Goal: Book appointment/travel/reservation

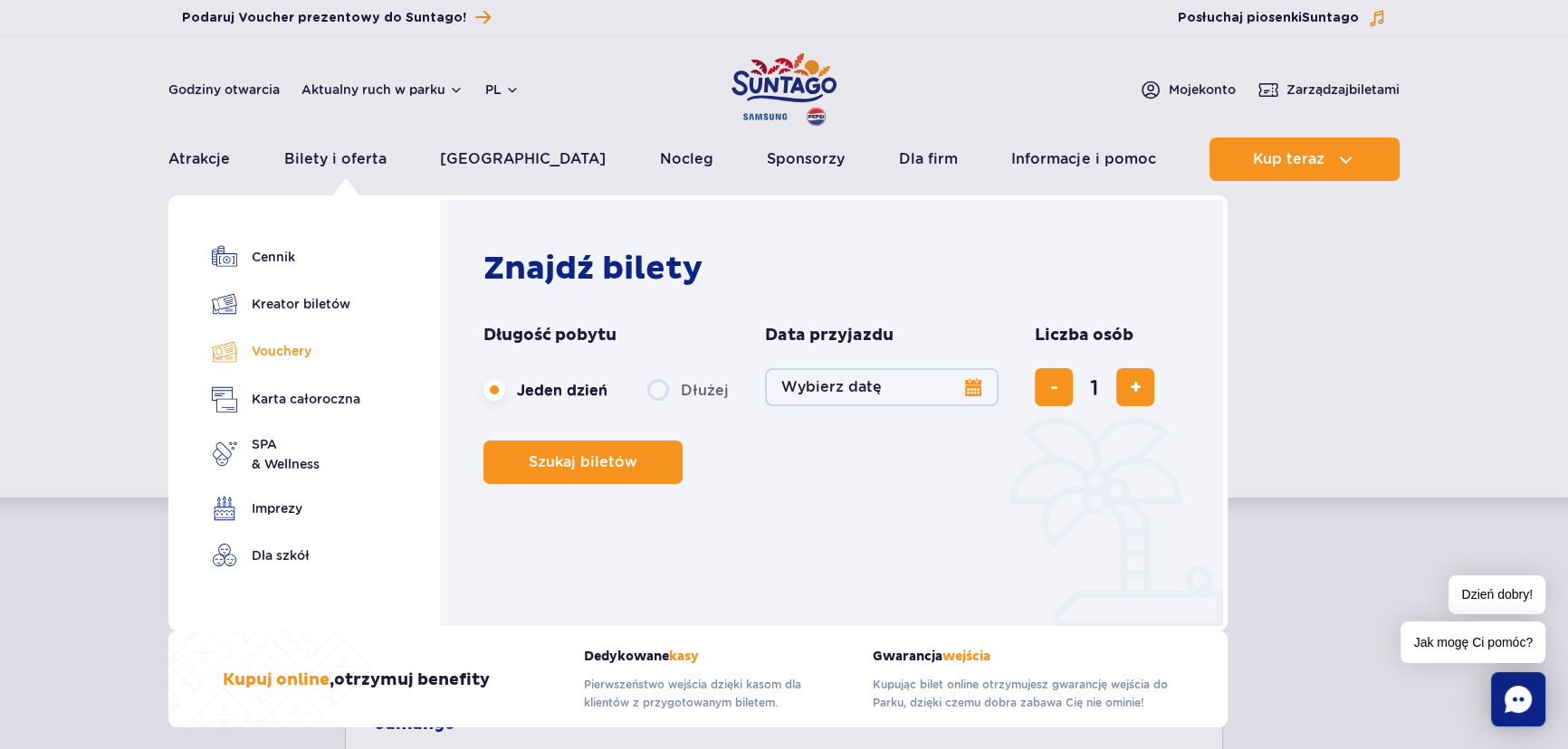
click at [274, 344] on link "Vouchery" at bounding box center [286, 351] width 149 height 26
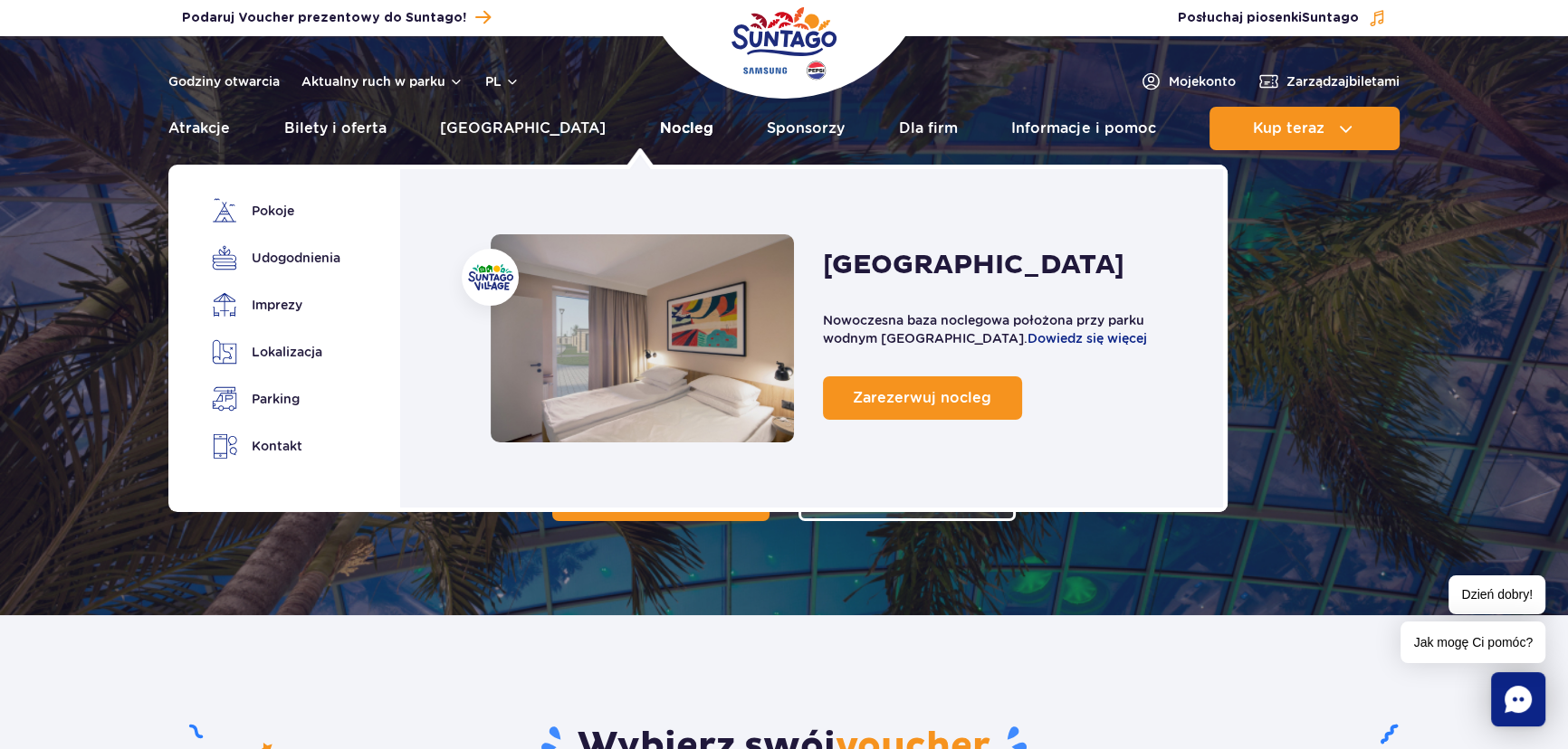
click at [660, 127] on link "Nocleg" at bounding box center [686, 128] width 53 height 44
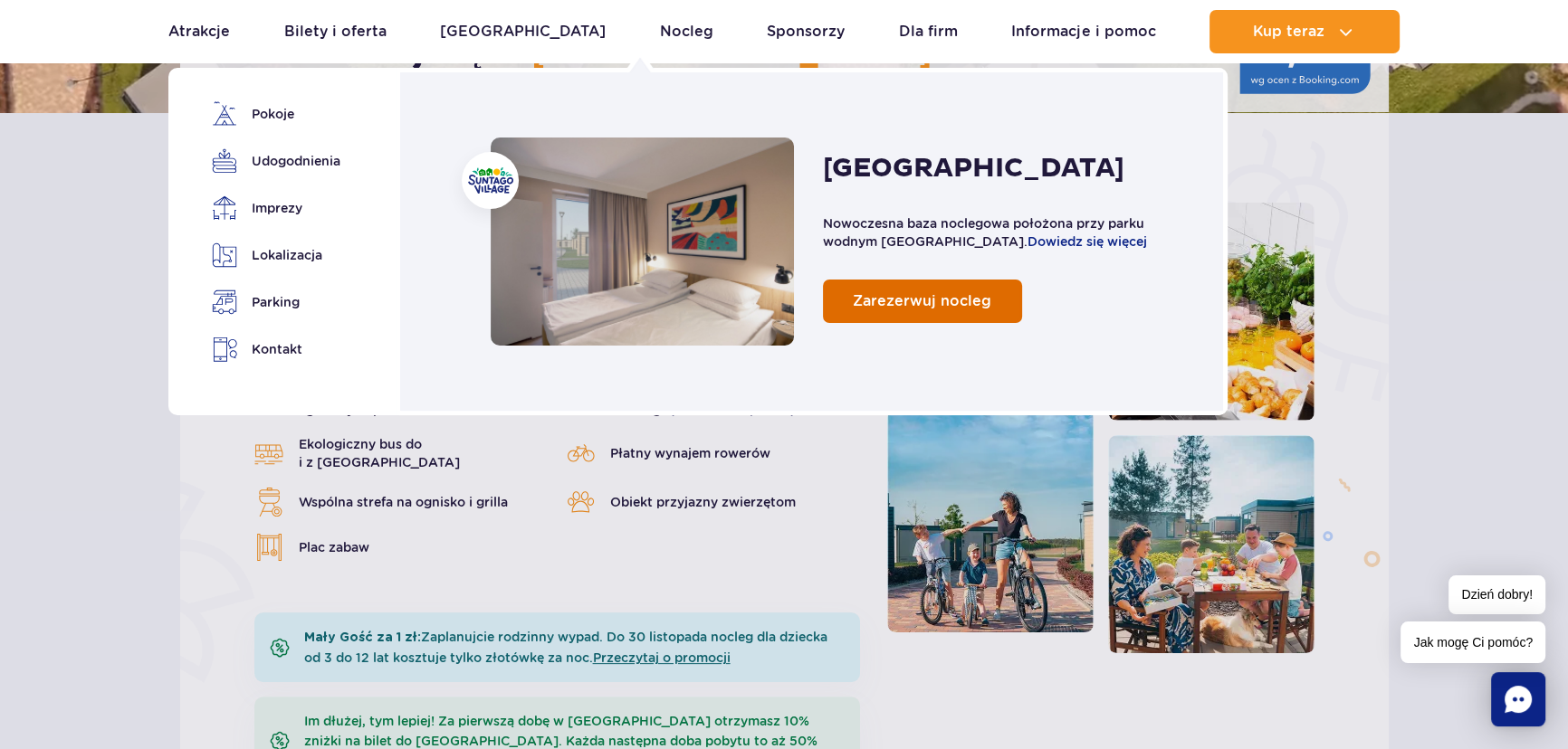
click at [951, 299] on span "Zarezerwuj nocleg" at bounding box center [922, 301] width 138 height 17
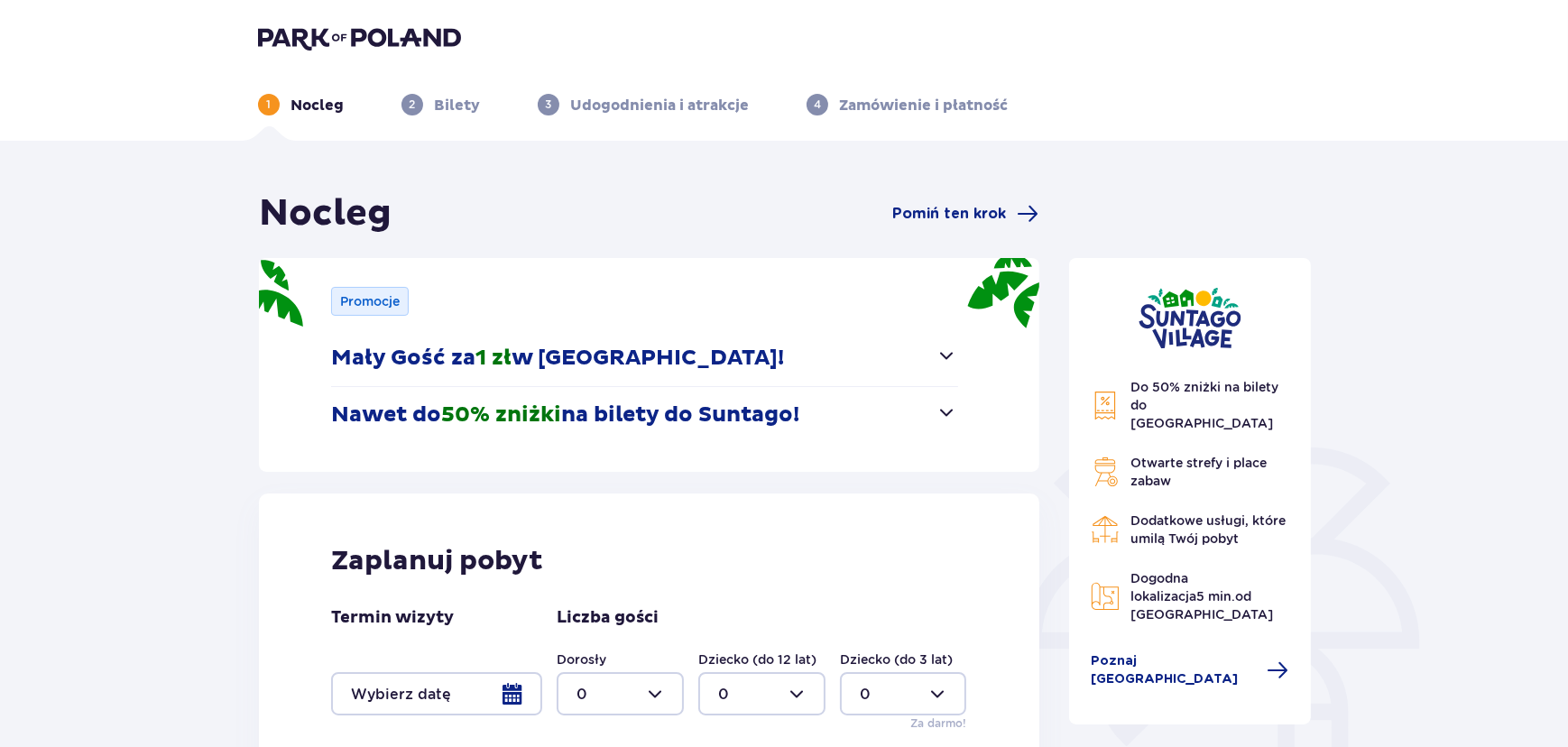
scroll to position [246, 0]
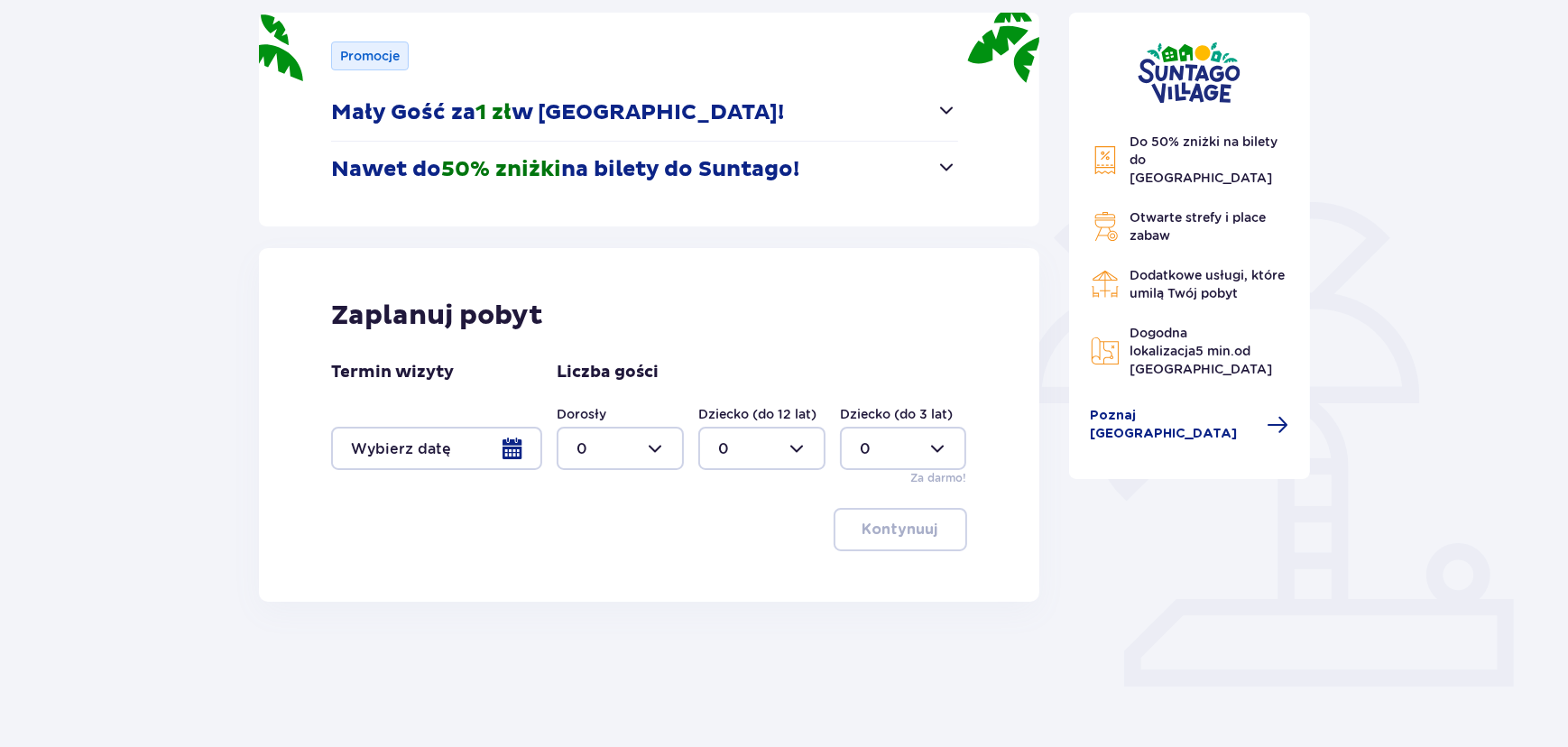
click at [515, 446] on div at bounding box center [437, 448] width 211 height 44
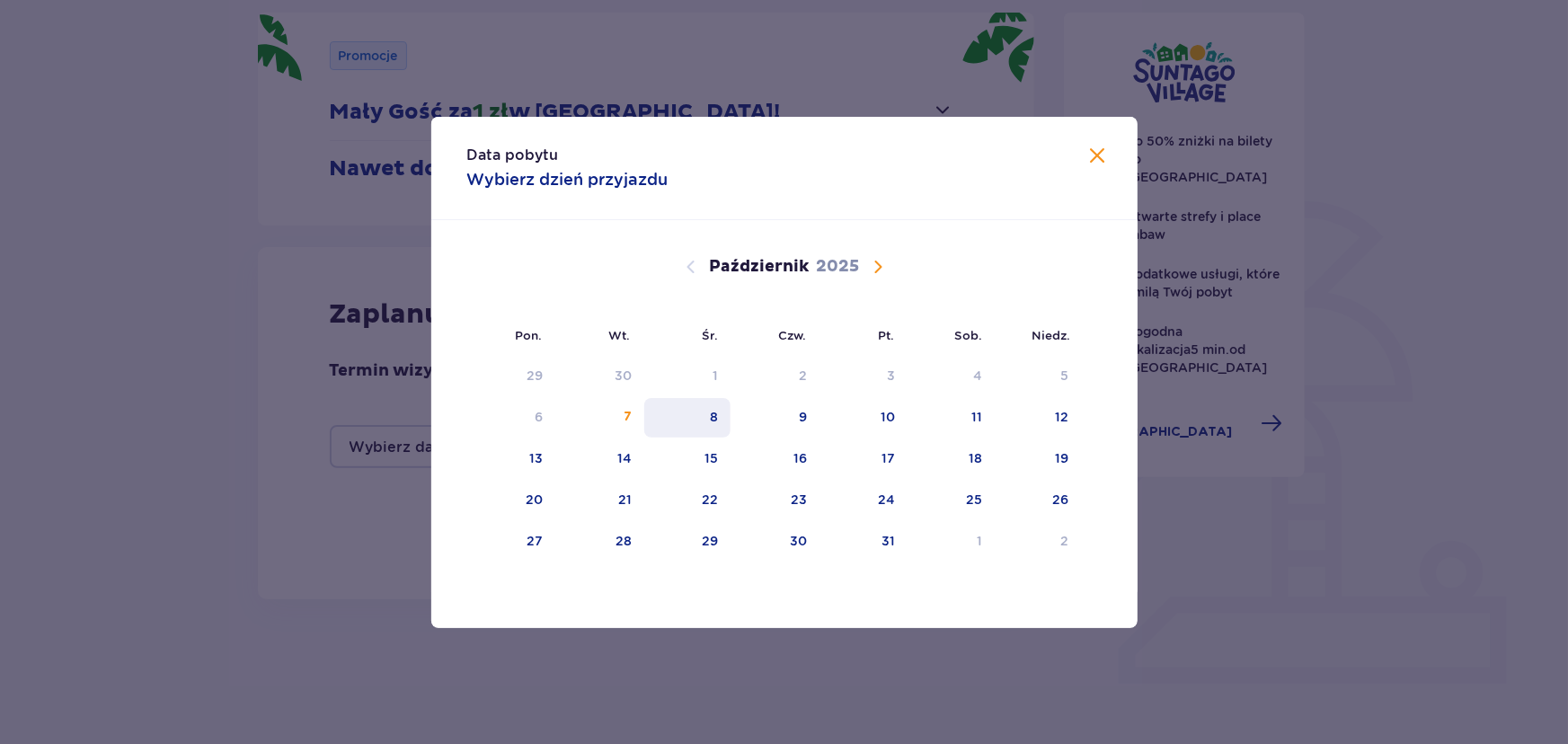
click at [716, 418] on div "8" at bounding box center [713, 417] width 8 height 18
click at [898, 417] on div "10" at bounding box center [864, 417] width 89 height 40
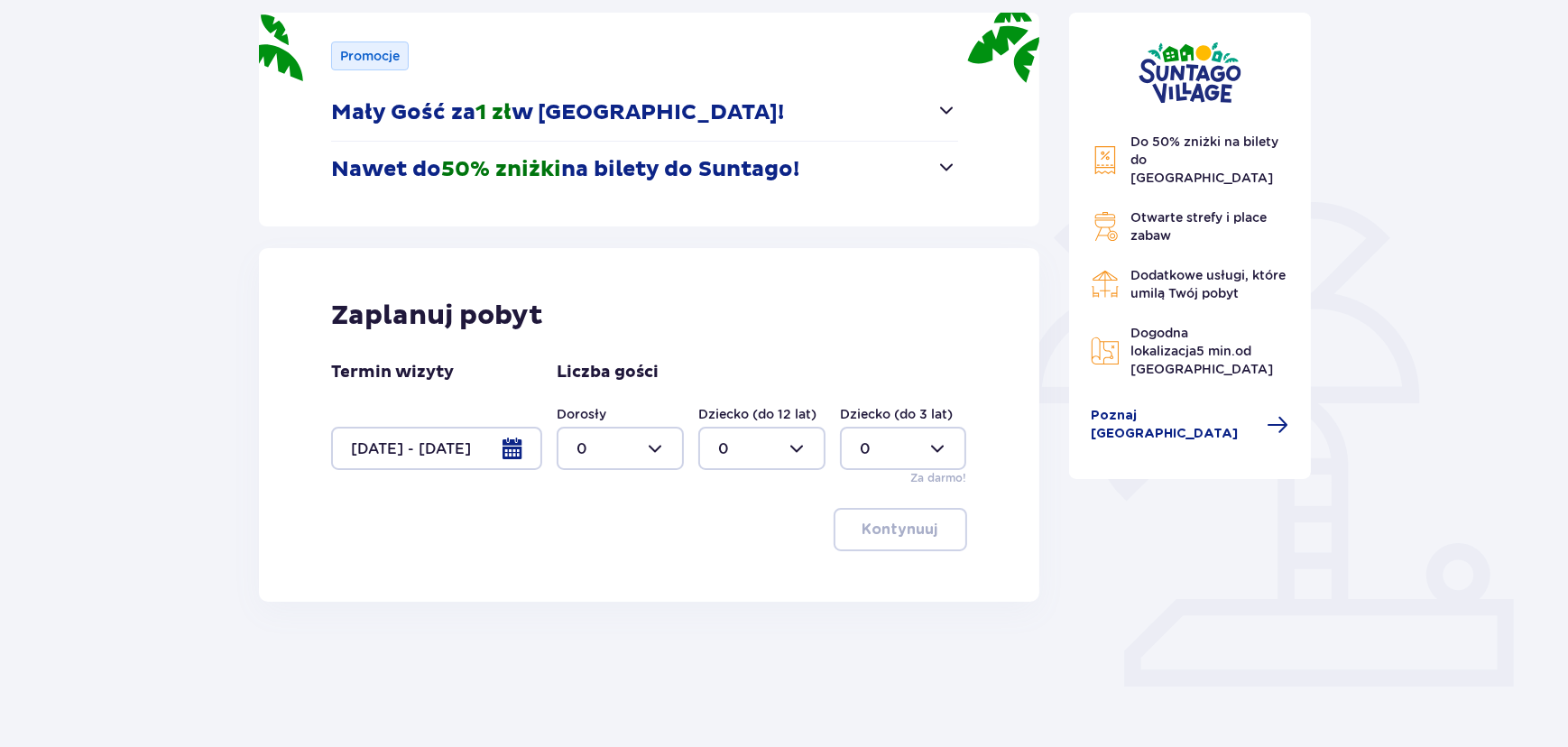
click at [735, 427] on div at bounding box center [762, 448] width 128 height 44
click at [496, 446] on div at bounding box center [437, 448] width 211 height 44
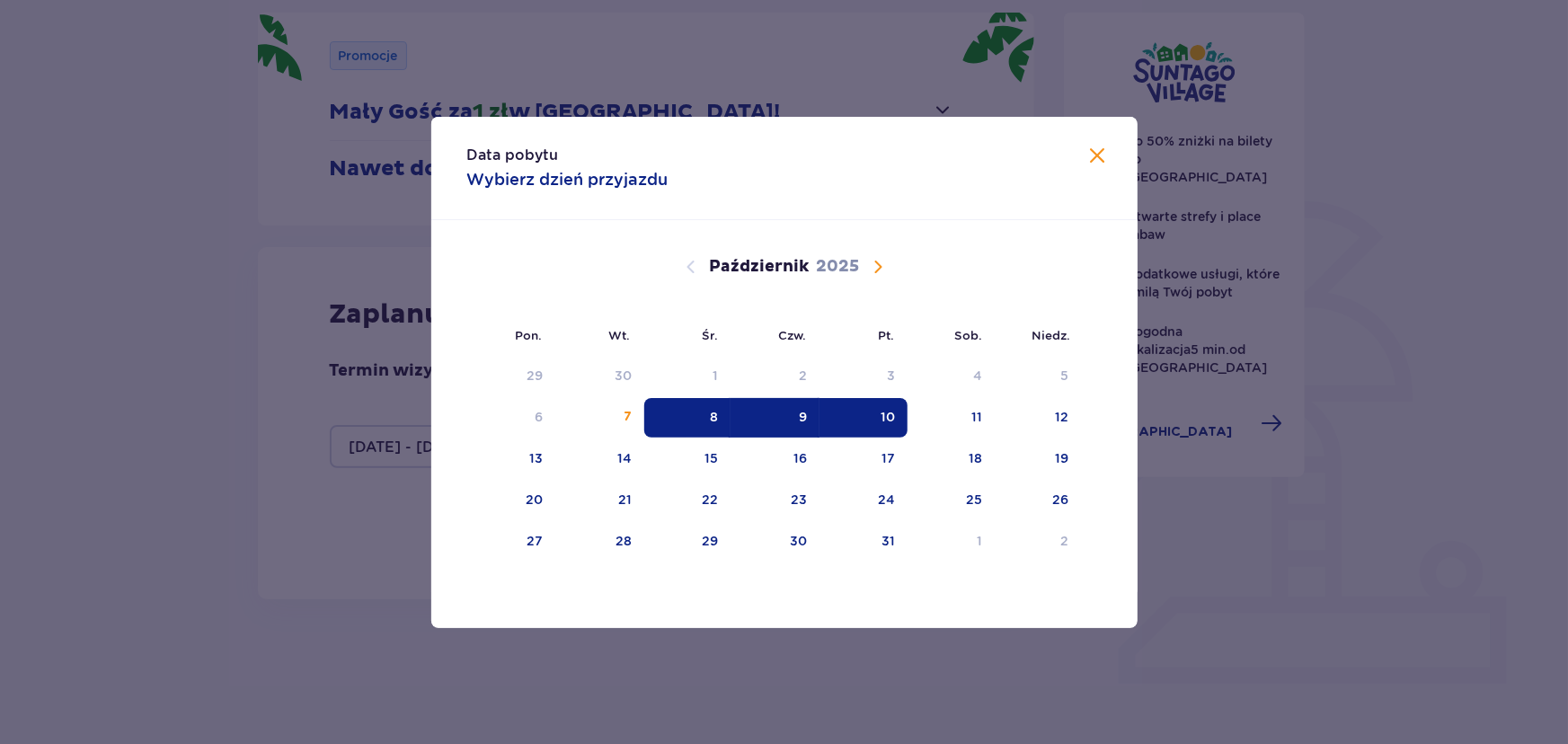
click at [888, 420] on div "10" at bounding box center [887, 417] width 15 height 18
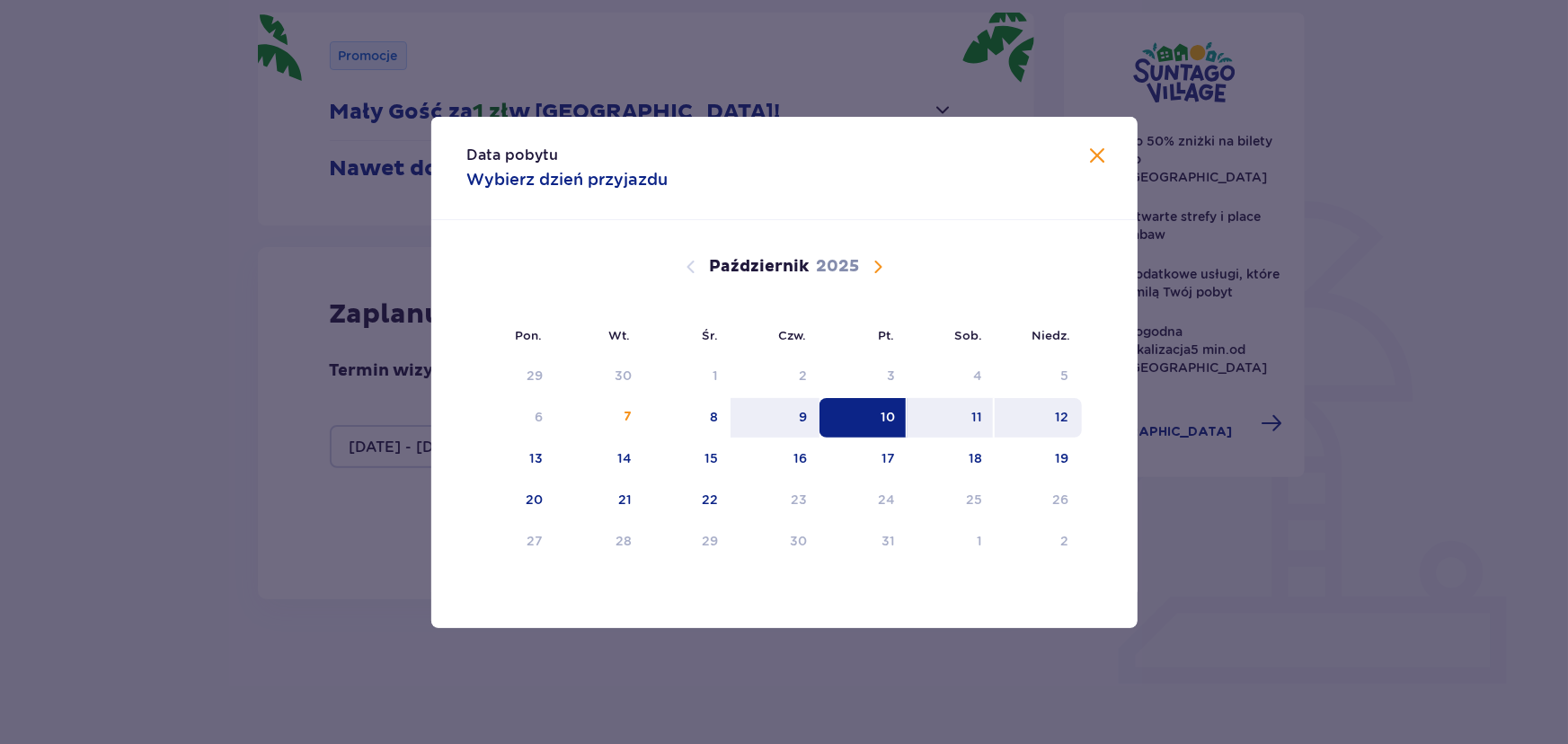
click at [1073, 416] on div "12" at bounding box center [1038, 417] width 87 height 40
type input "10.10.25 - 12.10.25"
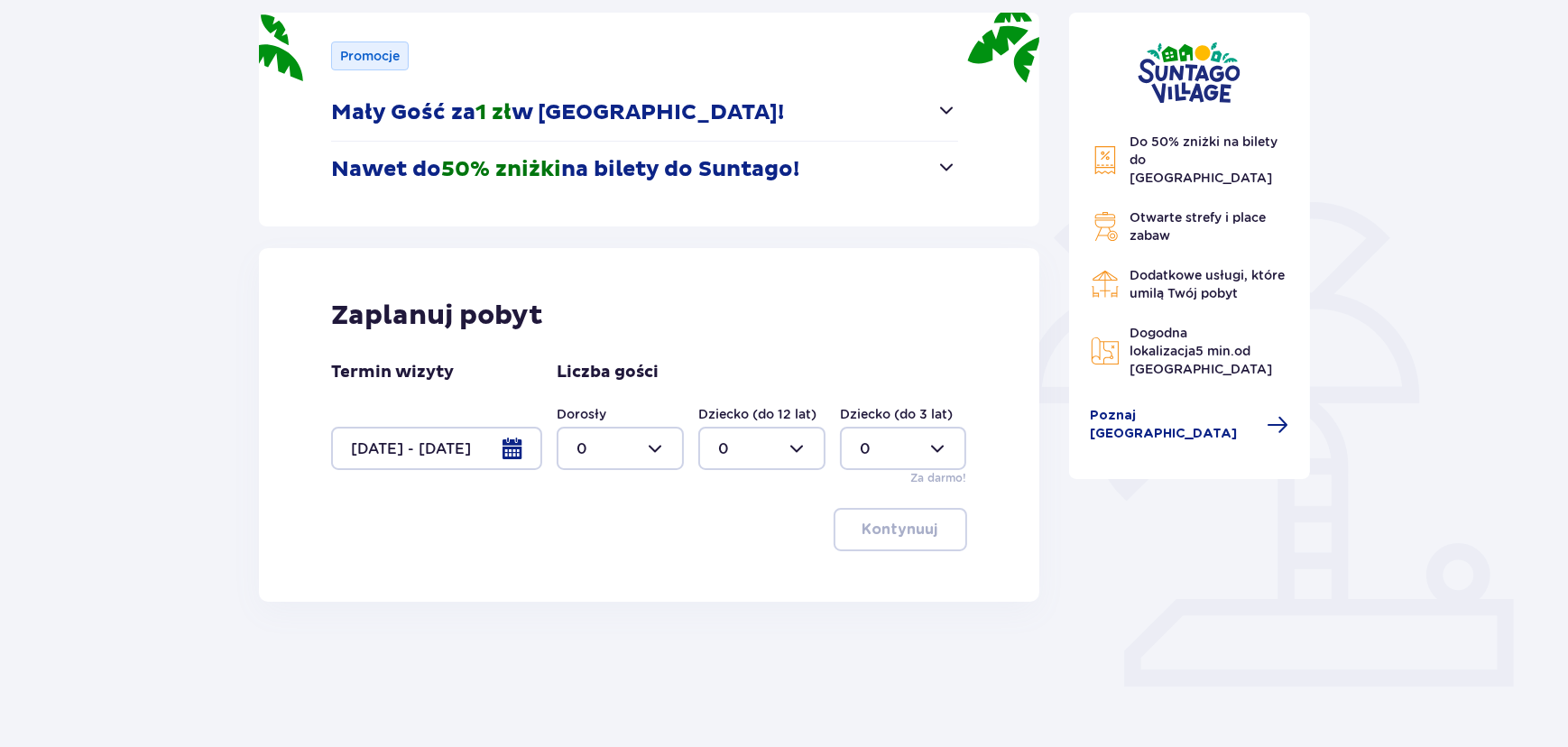
click at [660, 436] on div at bounding box center [620, 448] width 128 height 44
click at [595, 577] on div "2" at bounding box center [620, 577] width 88 height 20
type input "2"
click at [910, 528] on p "Kontynuuj" at bounding box center [899, 529] width 75 height 20
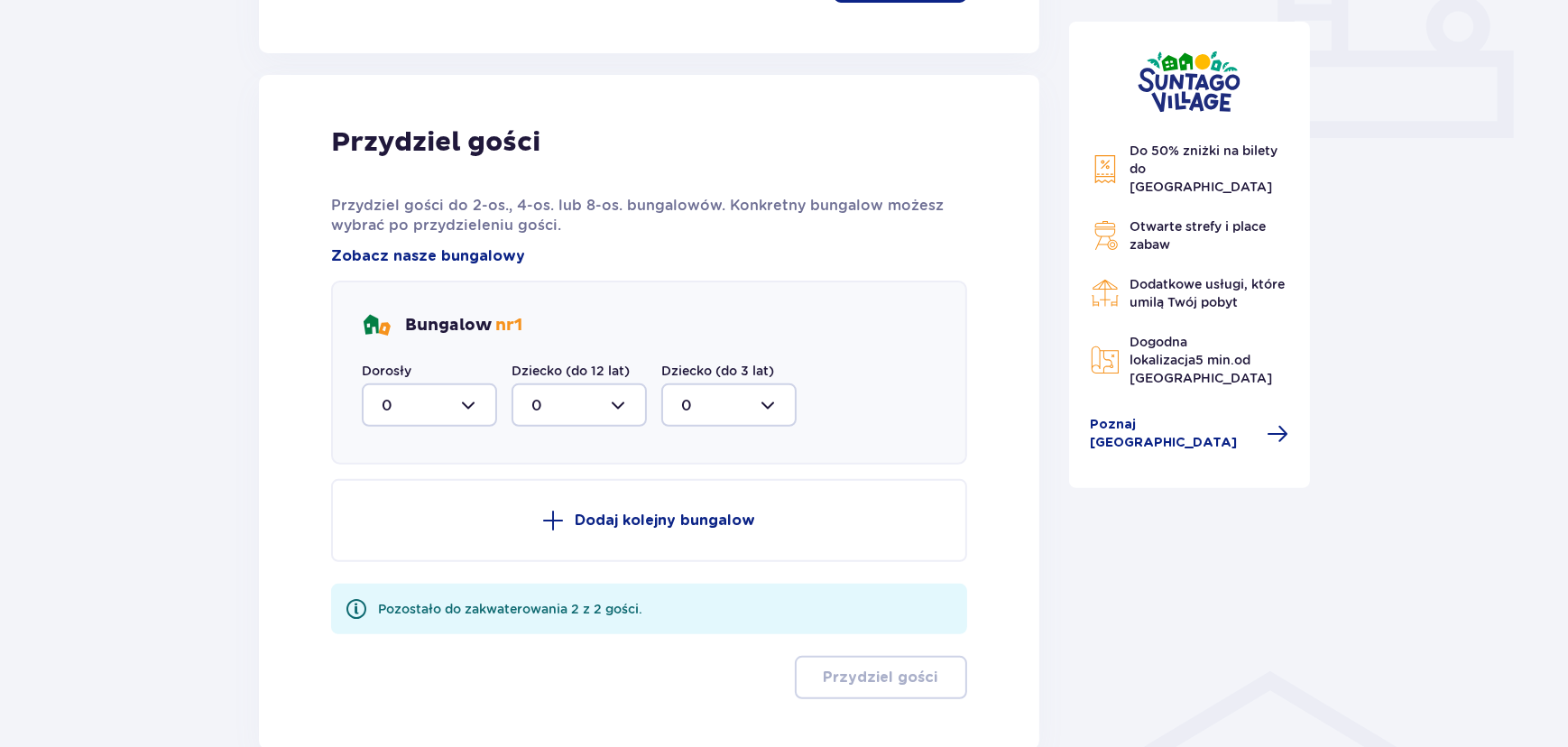
scroll to position [766, 0]
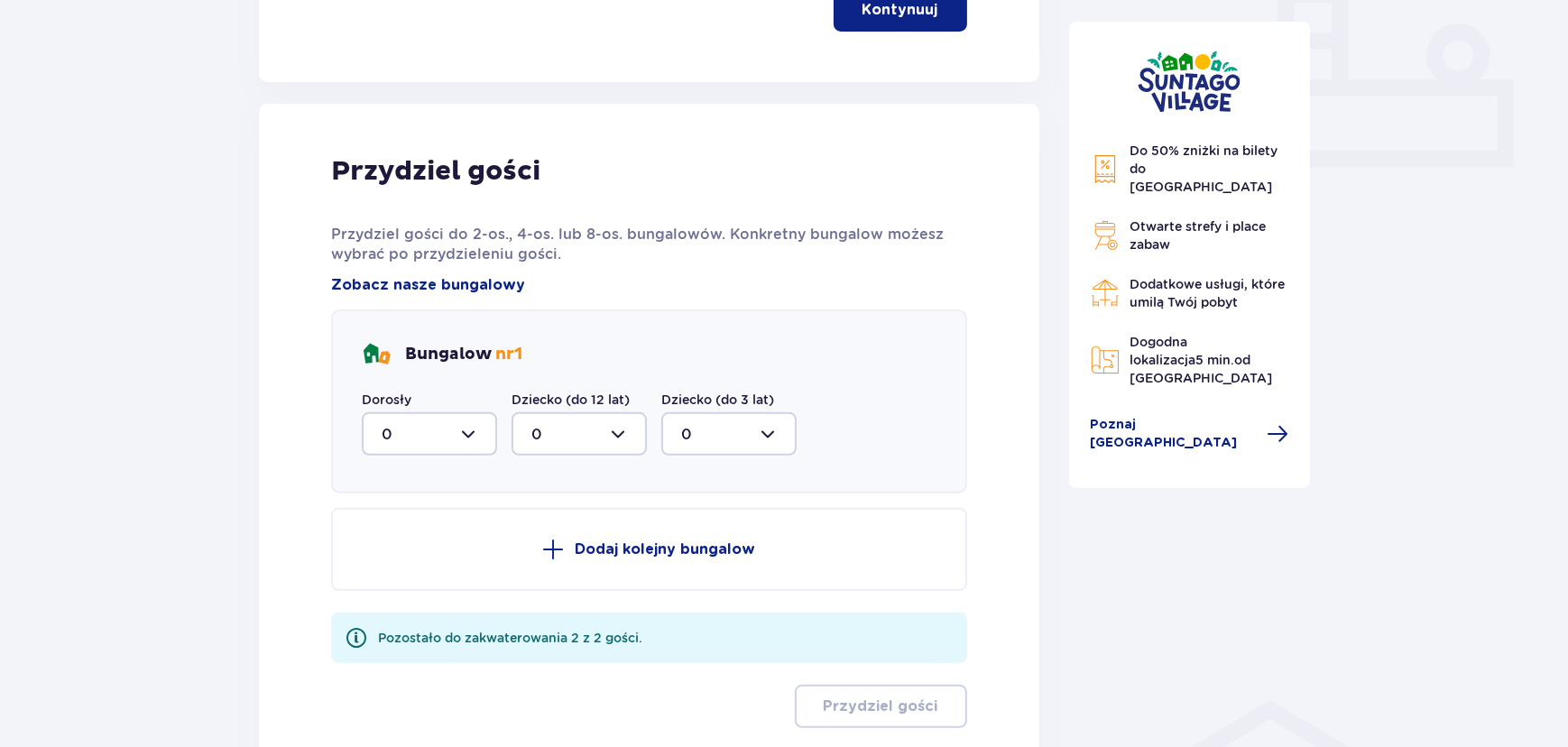
click at [460, 433] on div at bounding box center [428, 434] width 135 height 44
click at [392, 567] on div "2" at bounding box center [429, 564] width 96 height 20
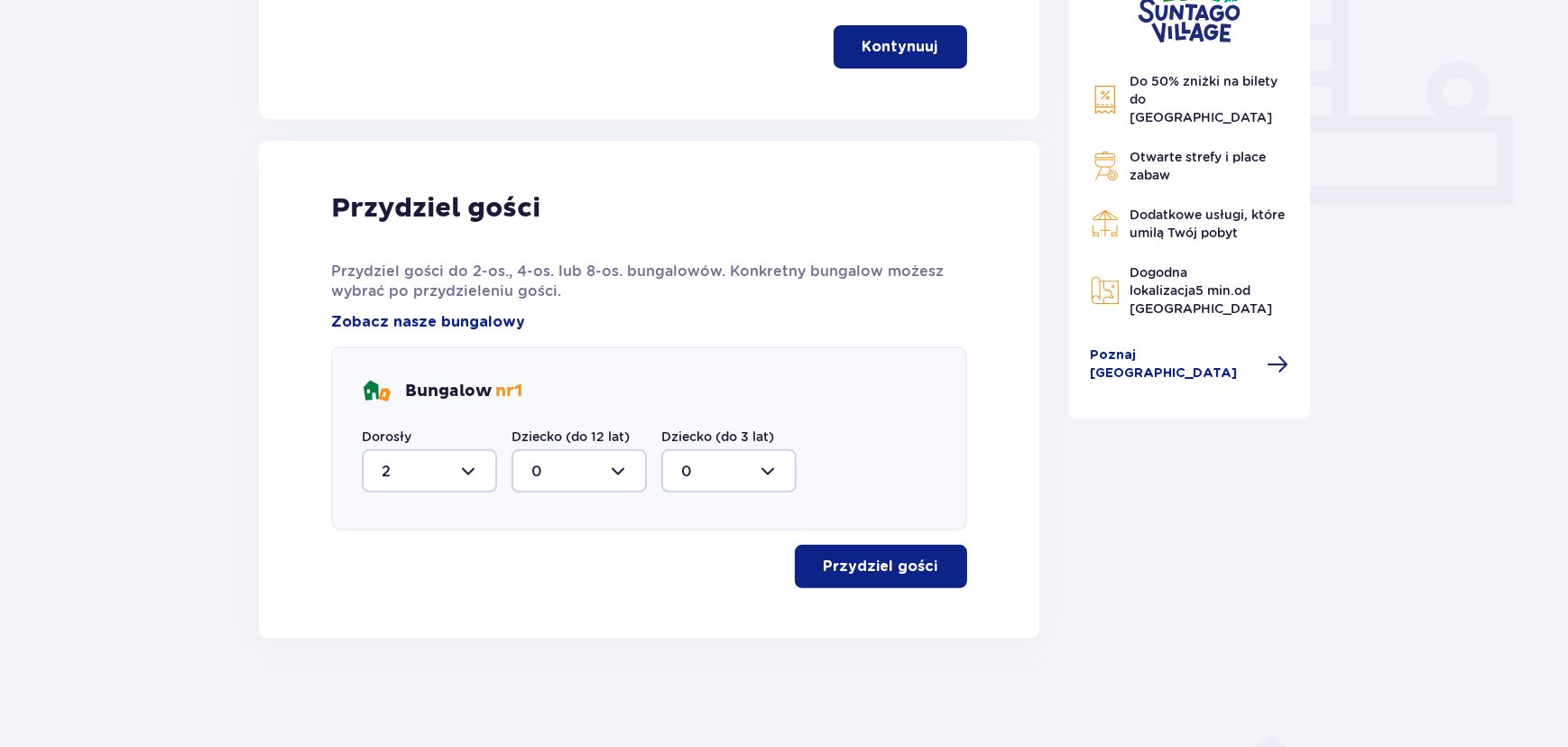
scroll to position [727, 0]
click at [899, 574] on p "Przydziel gości" at bounding box center [880, 567] width 115 height 20
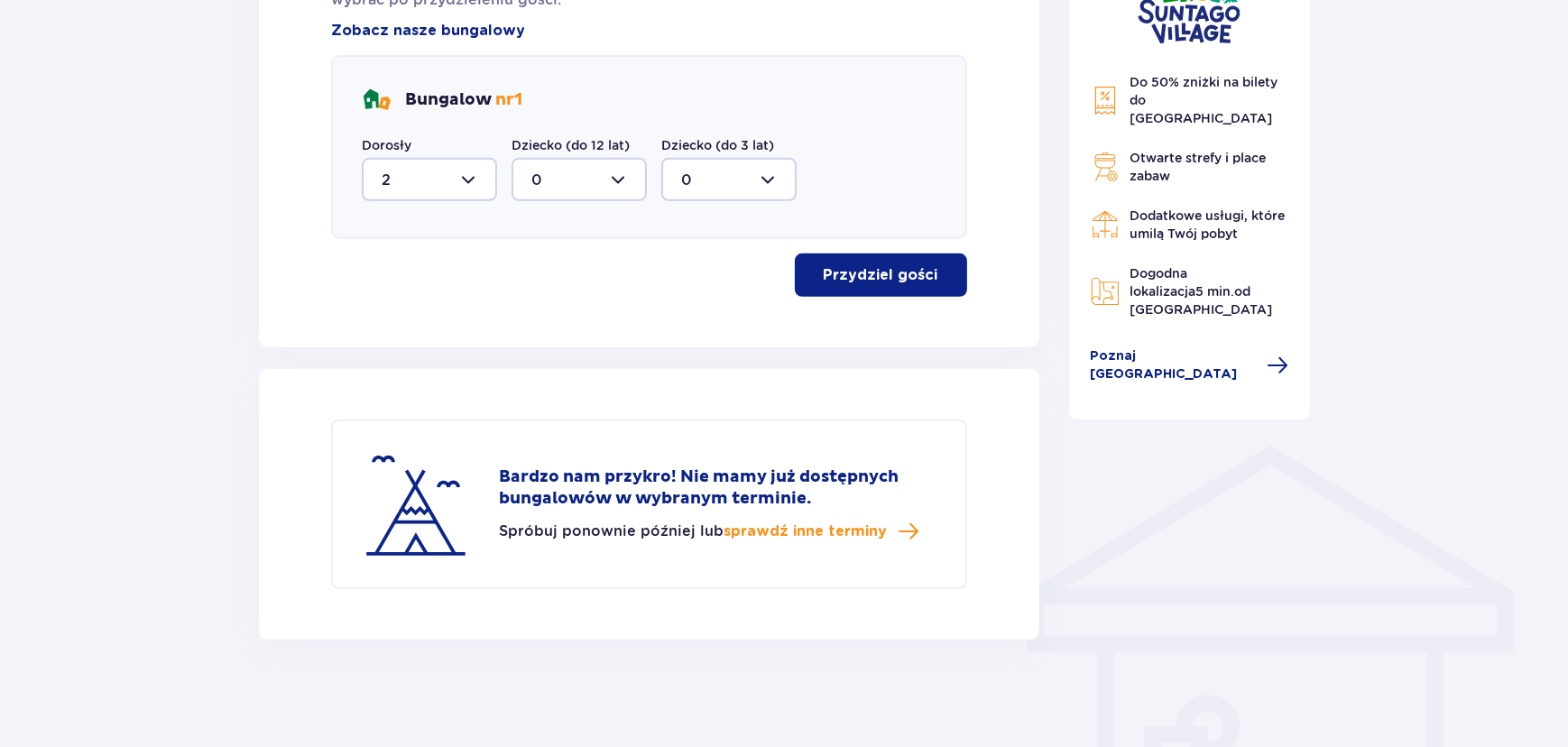
scroll to position [691, 0]
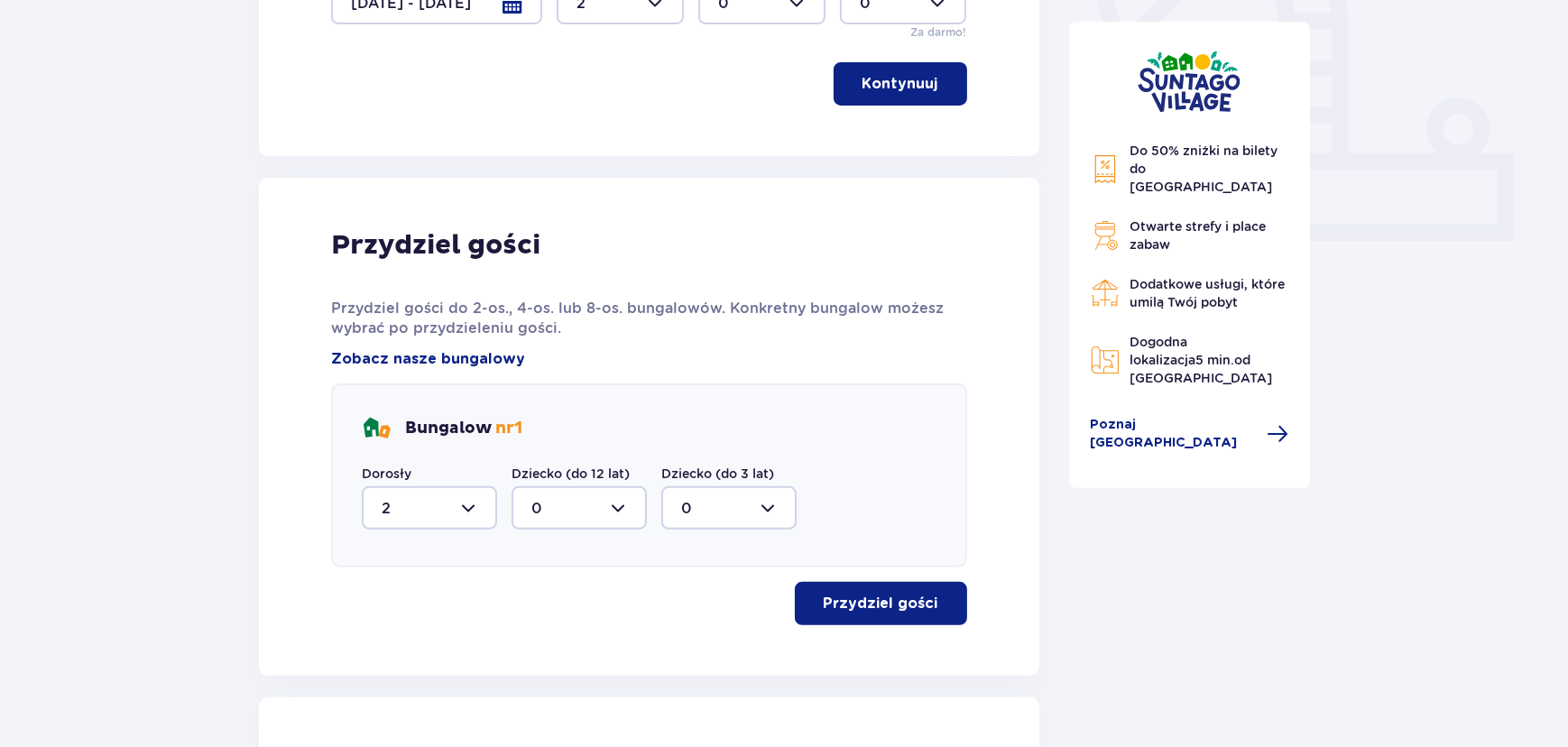
click at [889, 74] on p "Kontynuuj" at bounding box center [899, 83] width 75 height 20
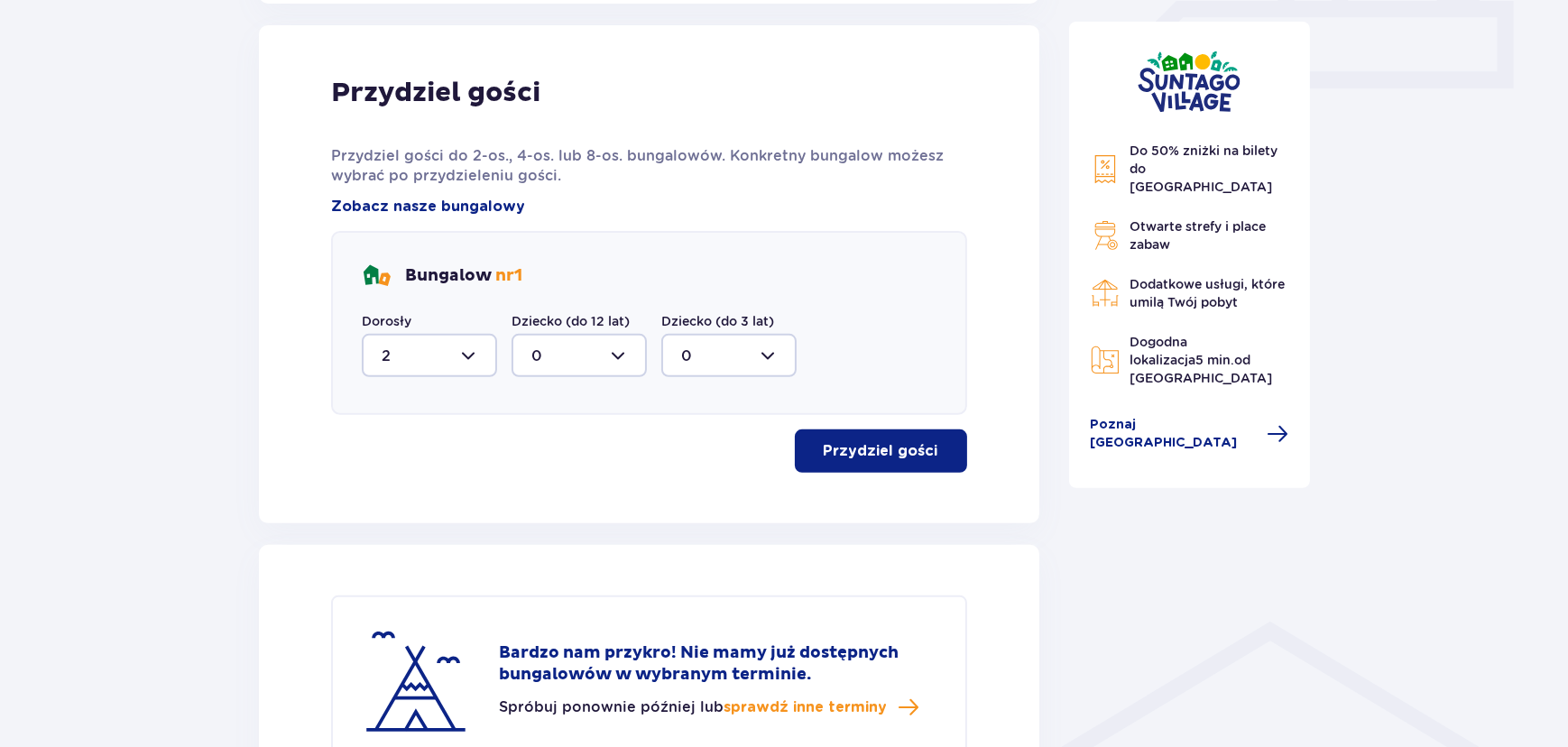
scroll to position [848, 0]
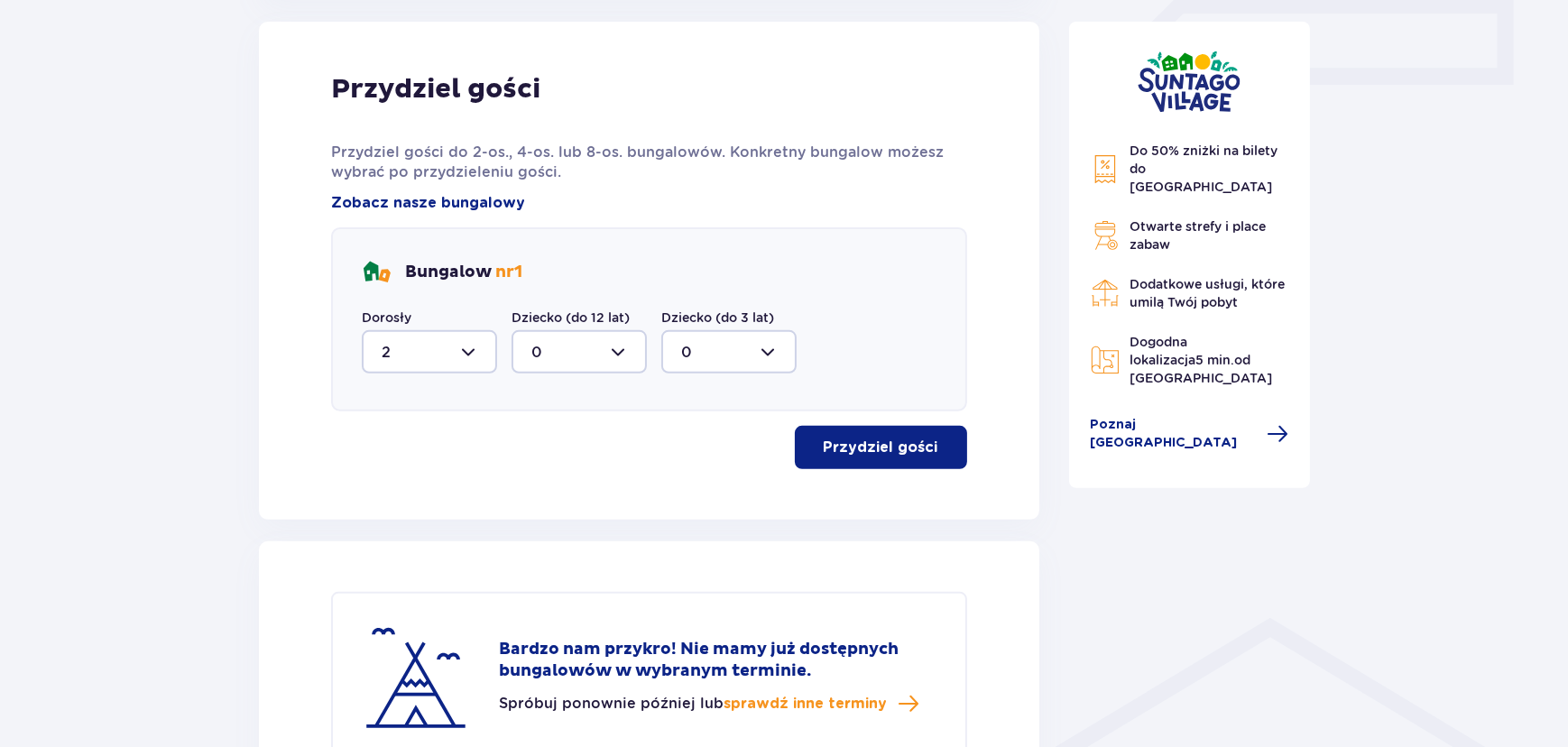
click at [475, 346] on div at bounding box center [428, 352] width 135 height 44
click at [385, 397] on p "0" at bounding box center [387, 406] width 11 height 20
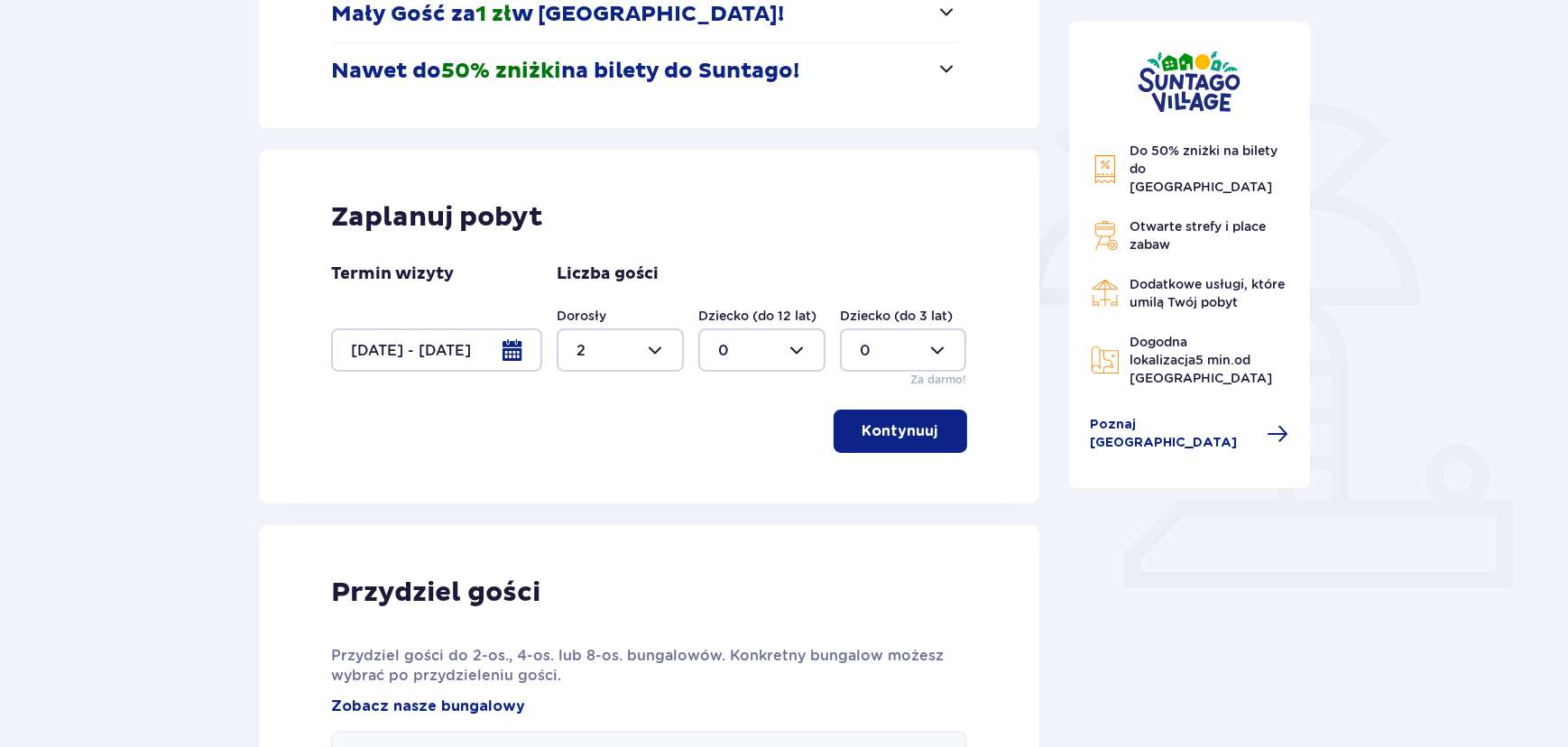
scroll to position [273, 0]
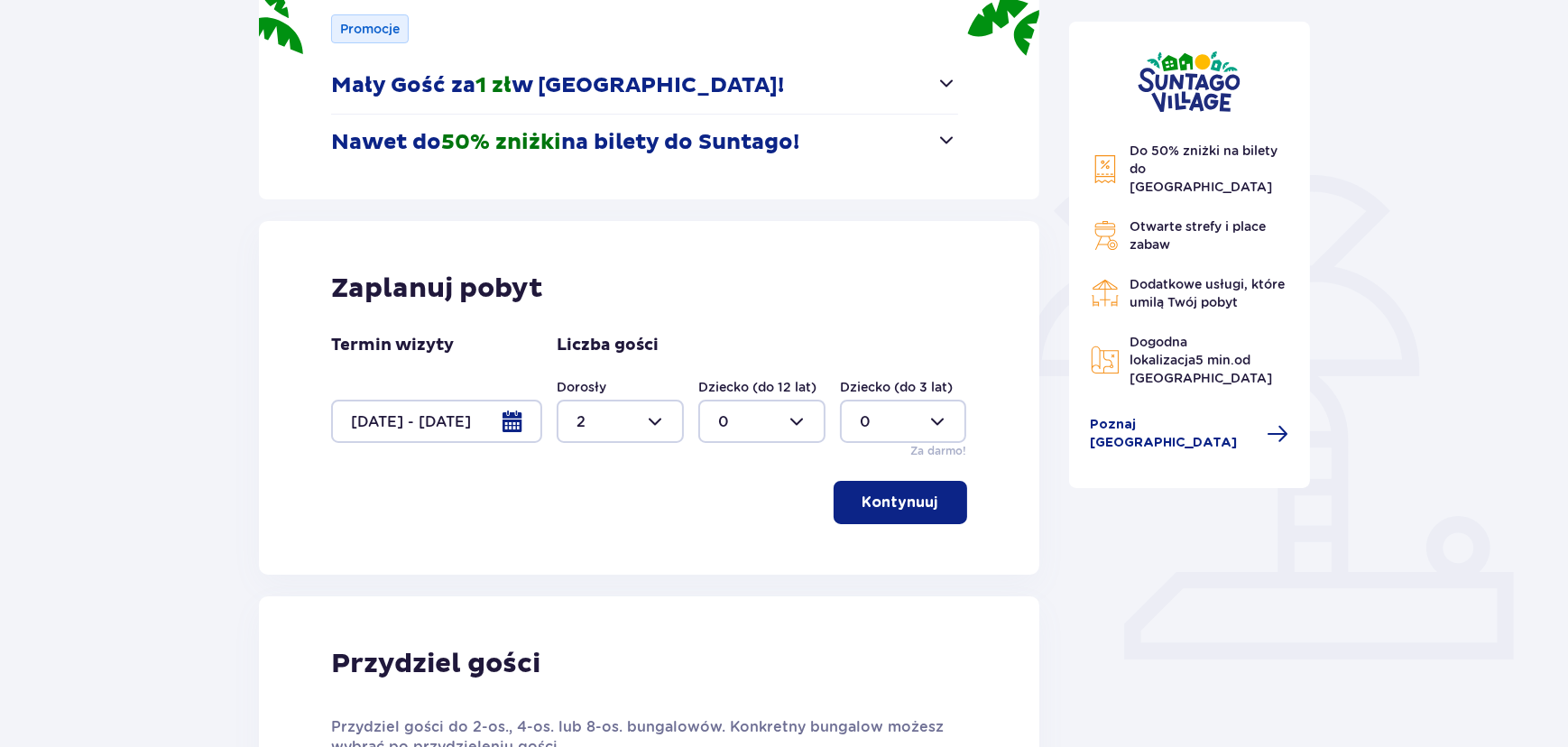
click at [907, 502] on p "Kontynuuj" at bounding box center [899, 502] width 75 height 20
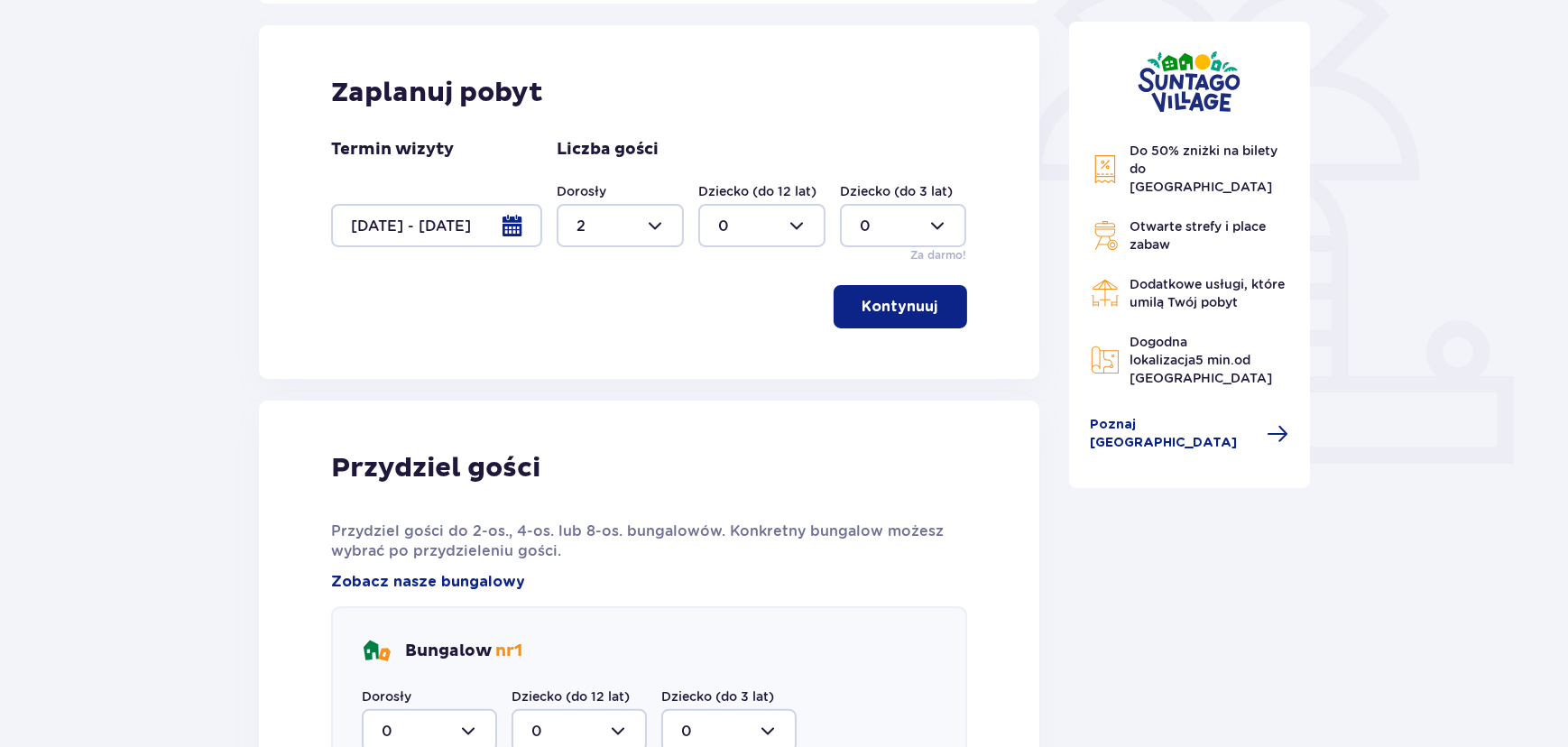
scroll to position [519, 0]
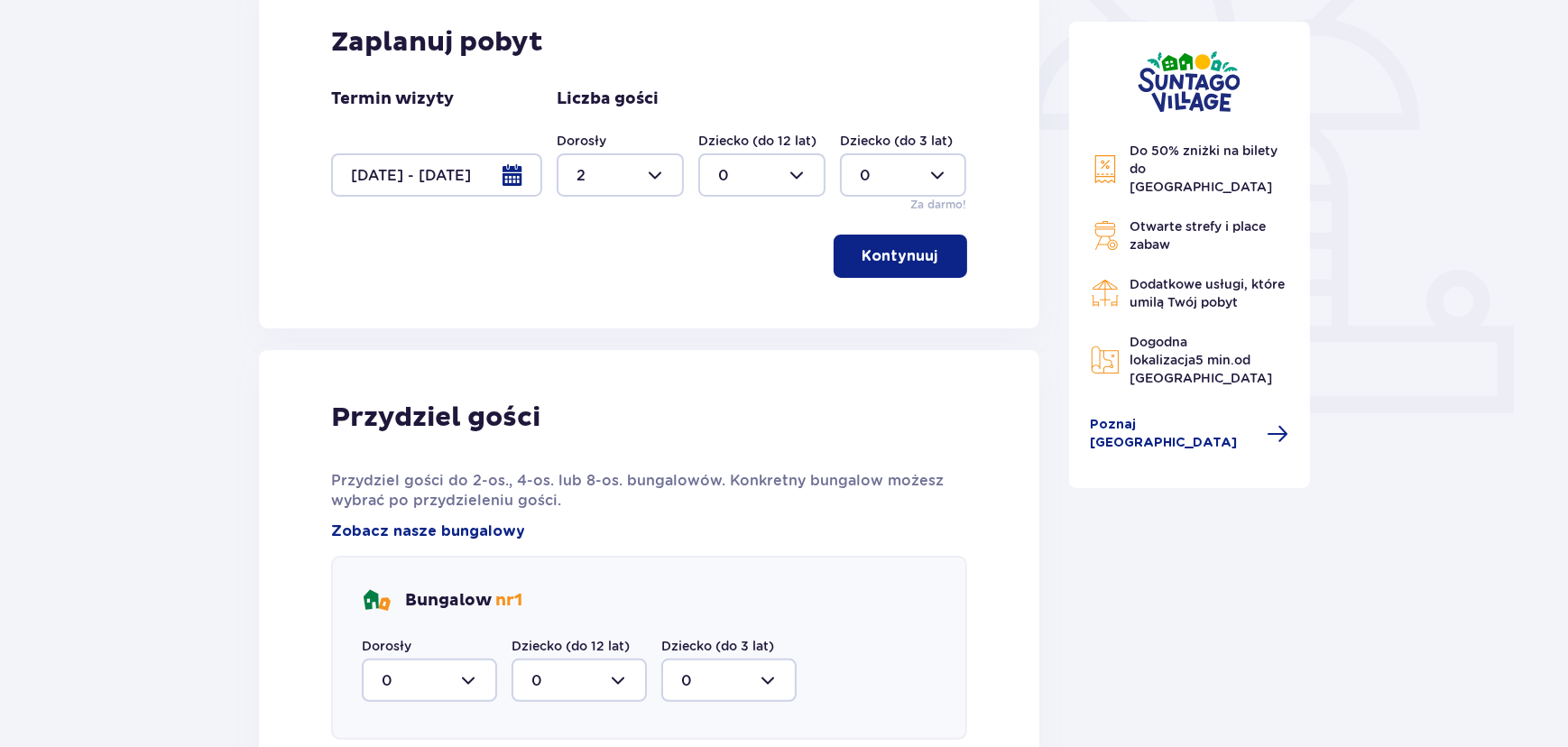
click at [469, 671] on div at bounding box center [428, 680] width 135 height 44
click at [395, 635] on span "2" at bounding box center [428, 625] width 131 height 38
type input "2"
click at [902, 267] on button "Kontynuuj" at bounding box center [899, 256] width 133 height 44
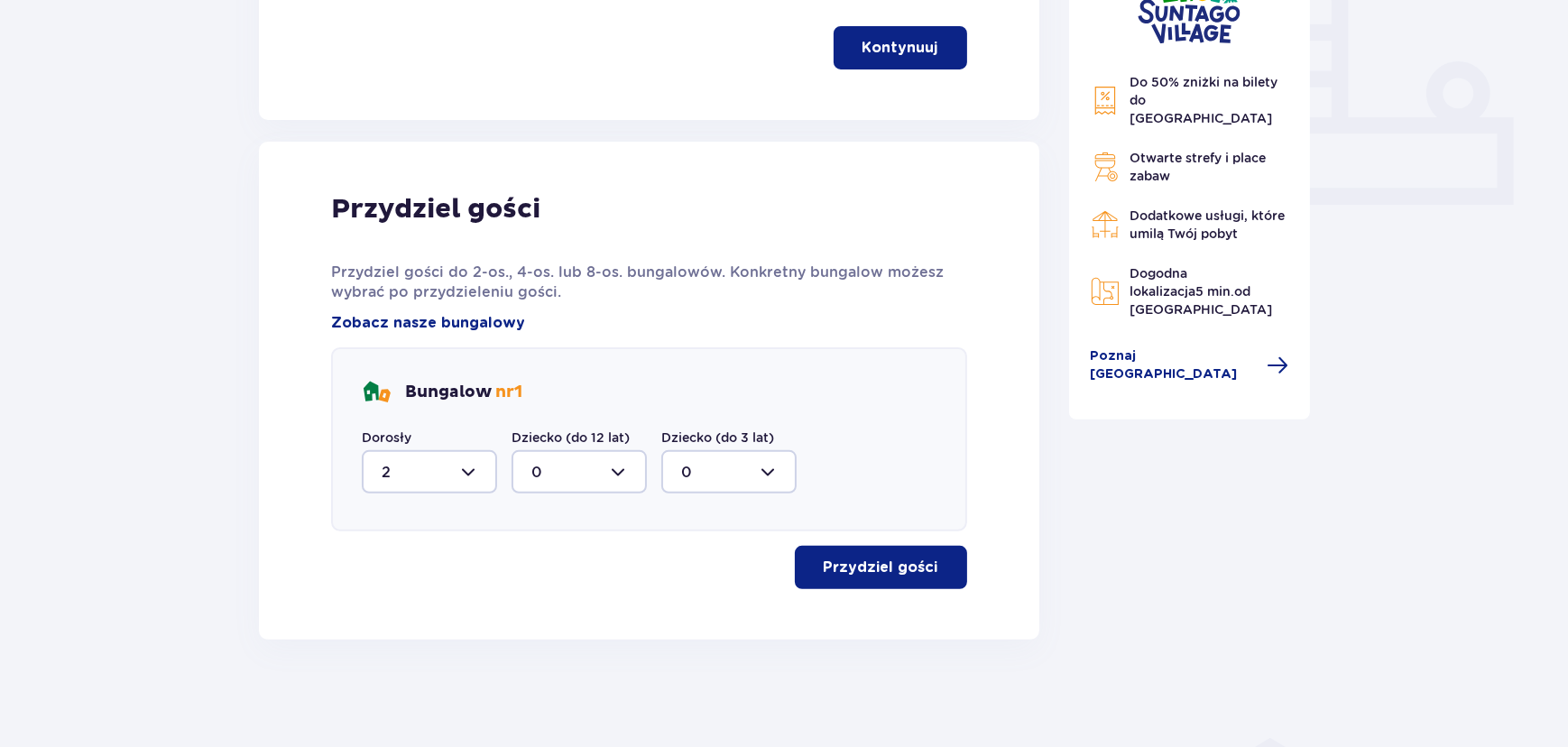
click at [876, 558] on p "Przydziel gości" at bounding box center [880, 567] width 115 height 20
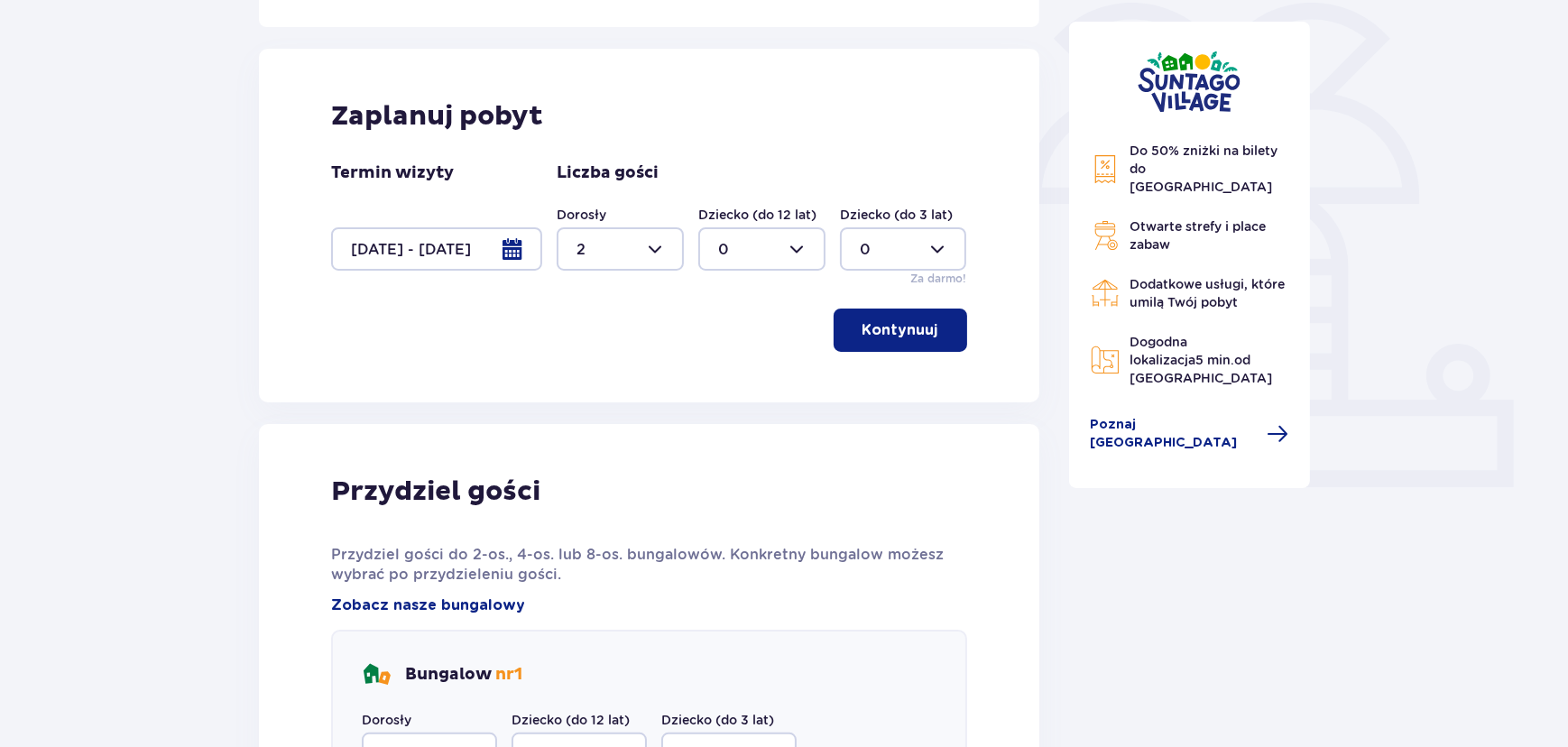
scroll to position [0, 0]
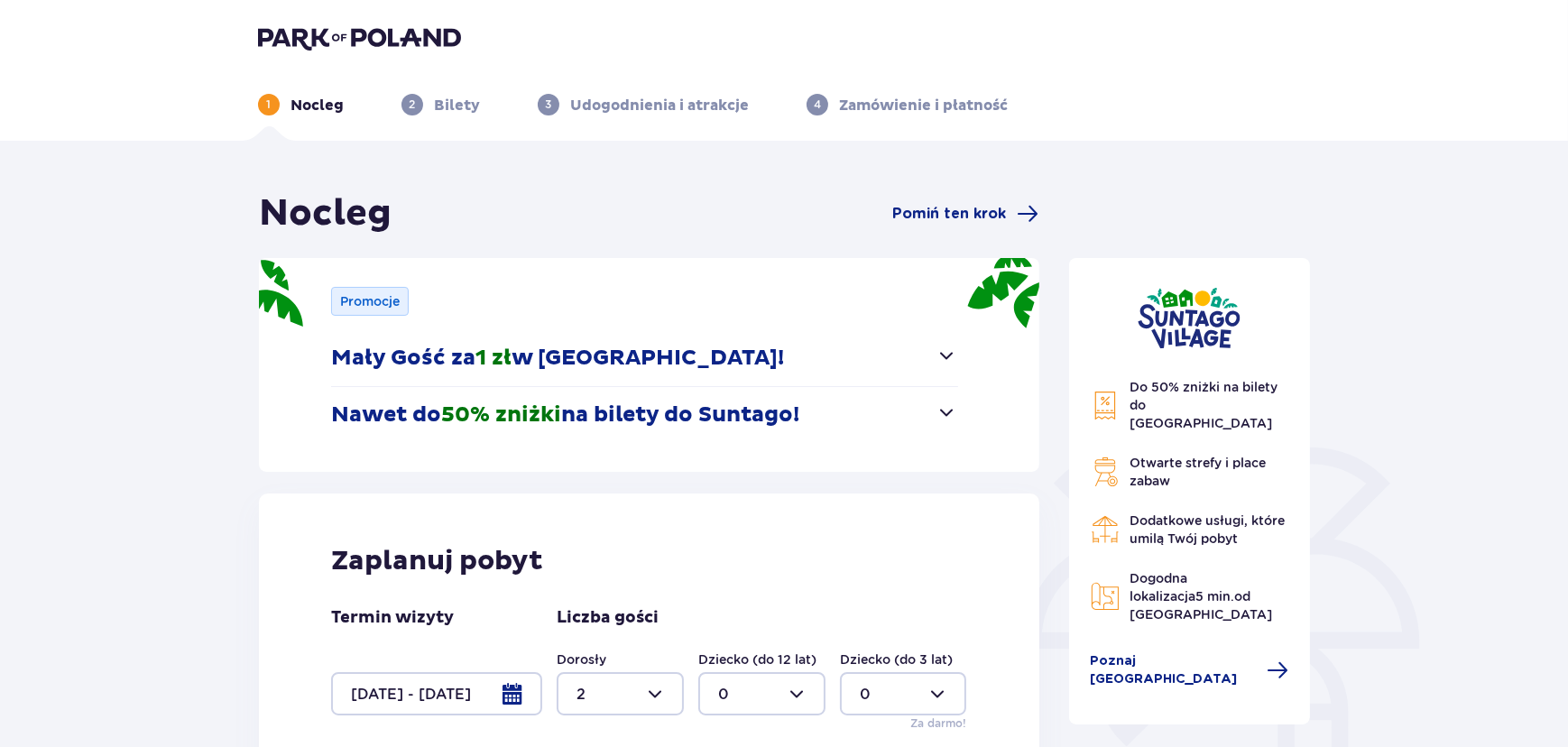
click at [492, 686] on div at bounding box center [437, 694] width 211 height 44
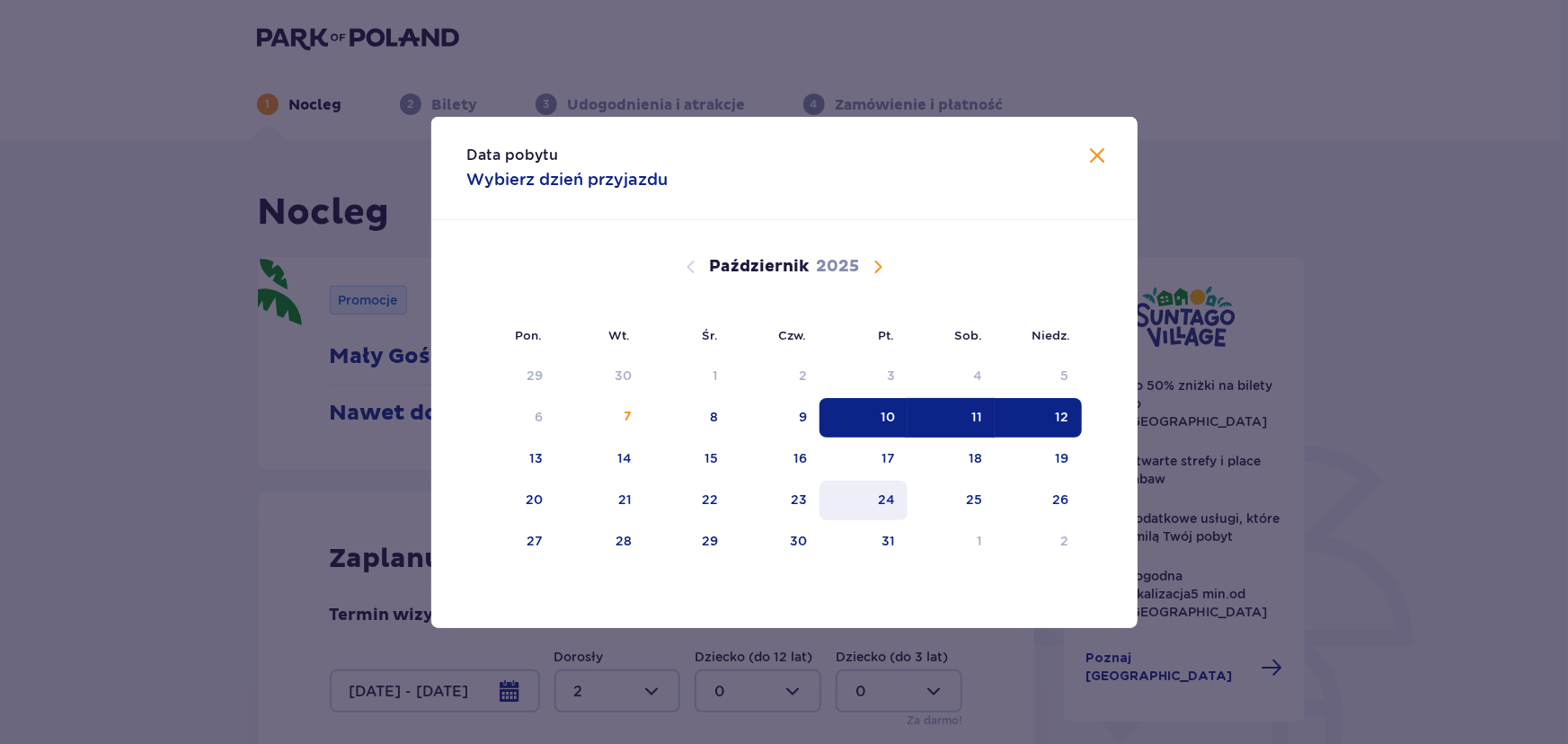
click at [899, 495] on div "24" at bounding box center [864, 500] width 89 height 40
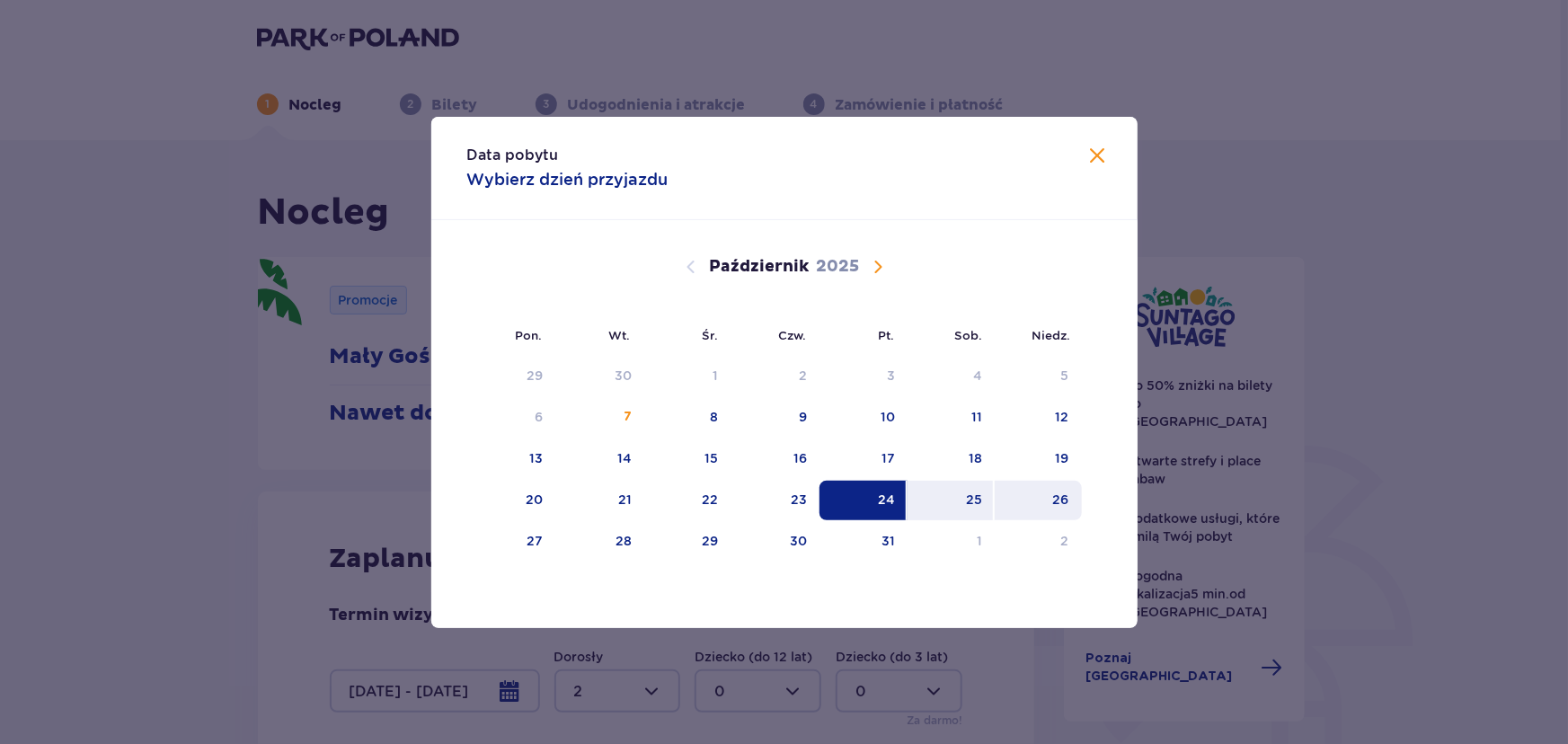
click at [1052, 493] on div "26" at bounding box center [1060, 499] width 16 height 18
type input "24.10.25 - 26.10.25"
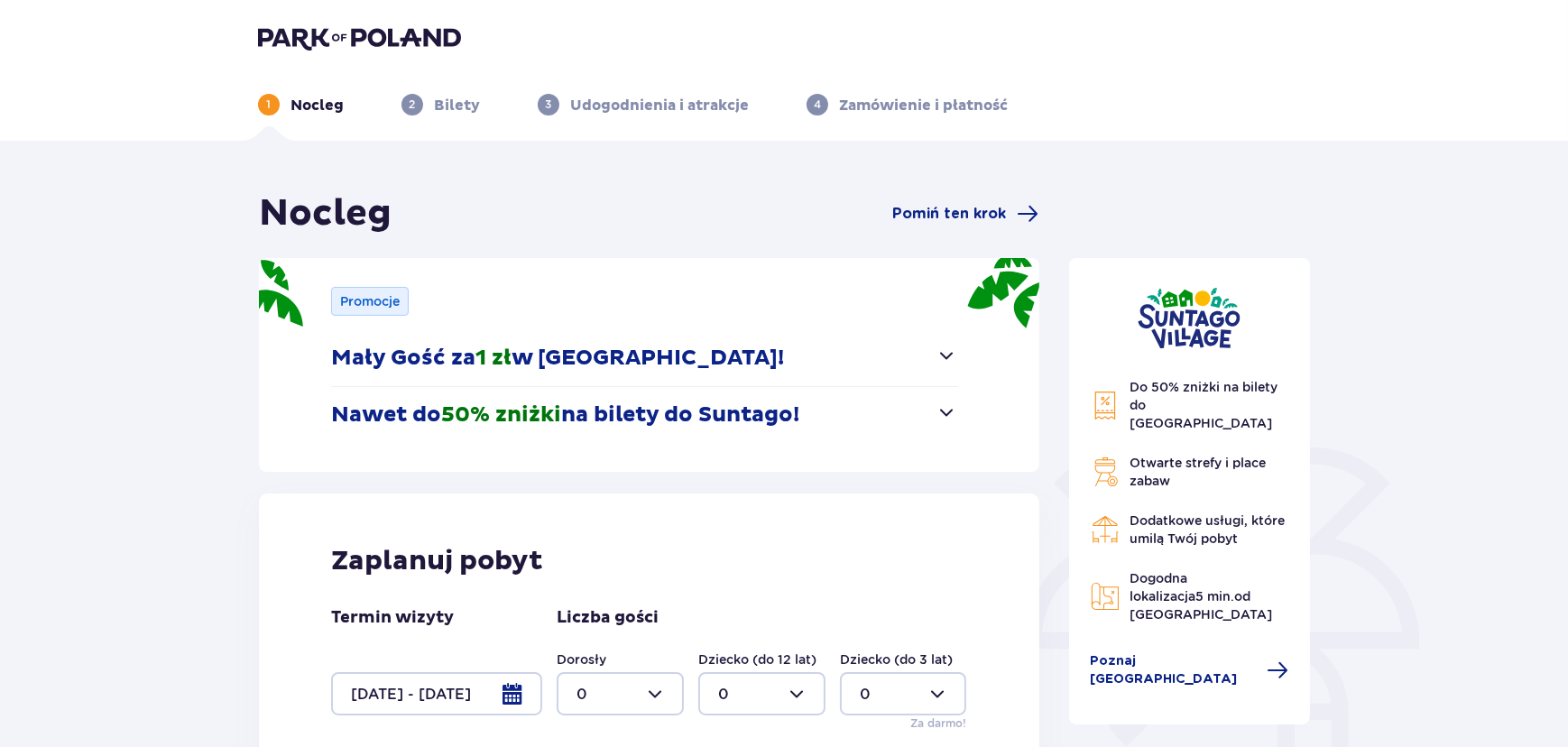
click at [629, 684] on div at bounding box center [620, 694] width 128 height 44
click at [587, 591] on div "2" at bounding box center [620, 593] width 88 height 20
type input "2"
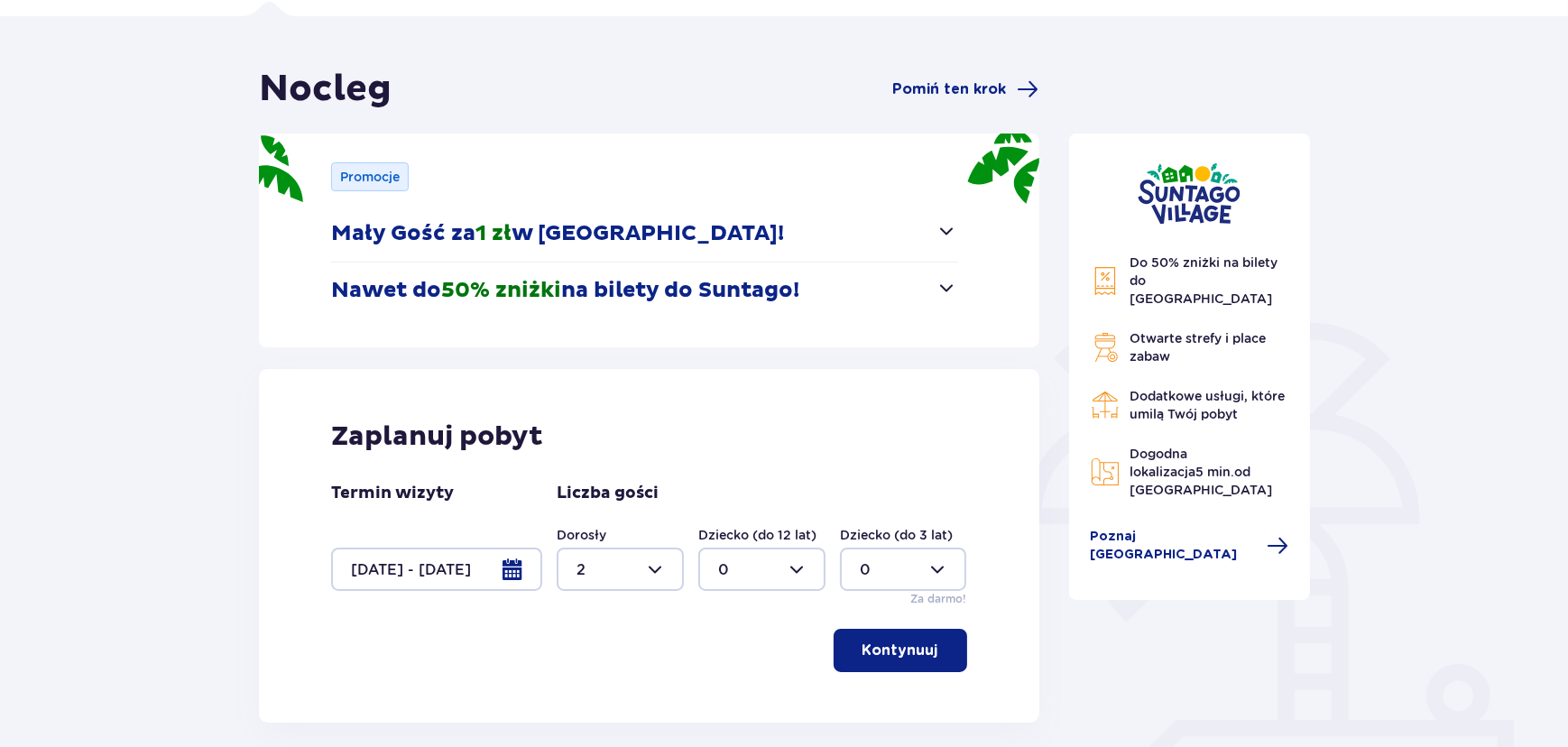
scroll to position [254, 0]
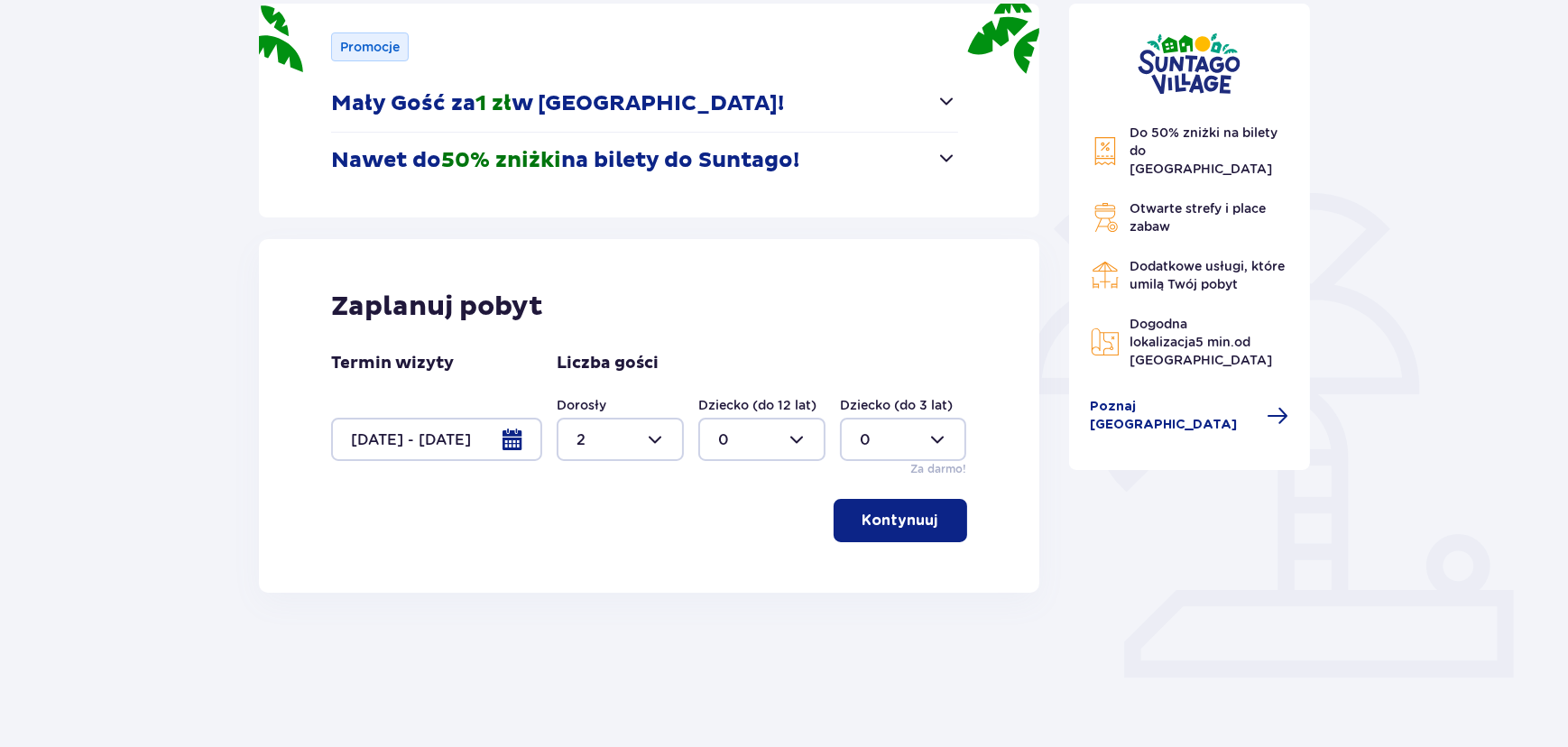
click at [859, 530] on button "Kontynuuj" at bounding box center [899, 521] width 133 height 44
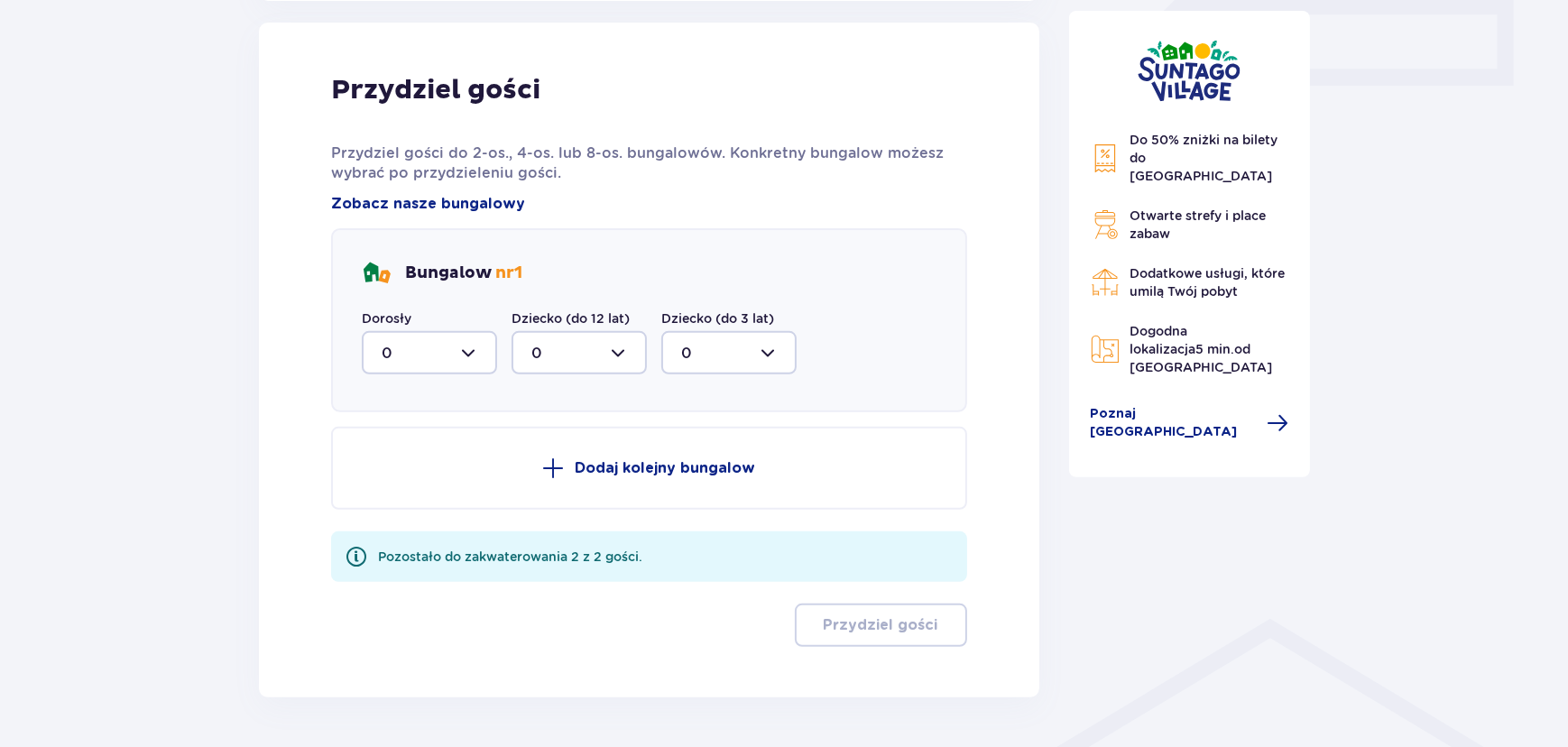
scroll to position [848, 0]
click at [462, 346] on div at bounding box center [428, 352] width 135 height 44
click at [390, 473] on div "2" at bounding box center [429, 482] width 96 height 20
type input "2"
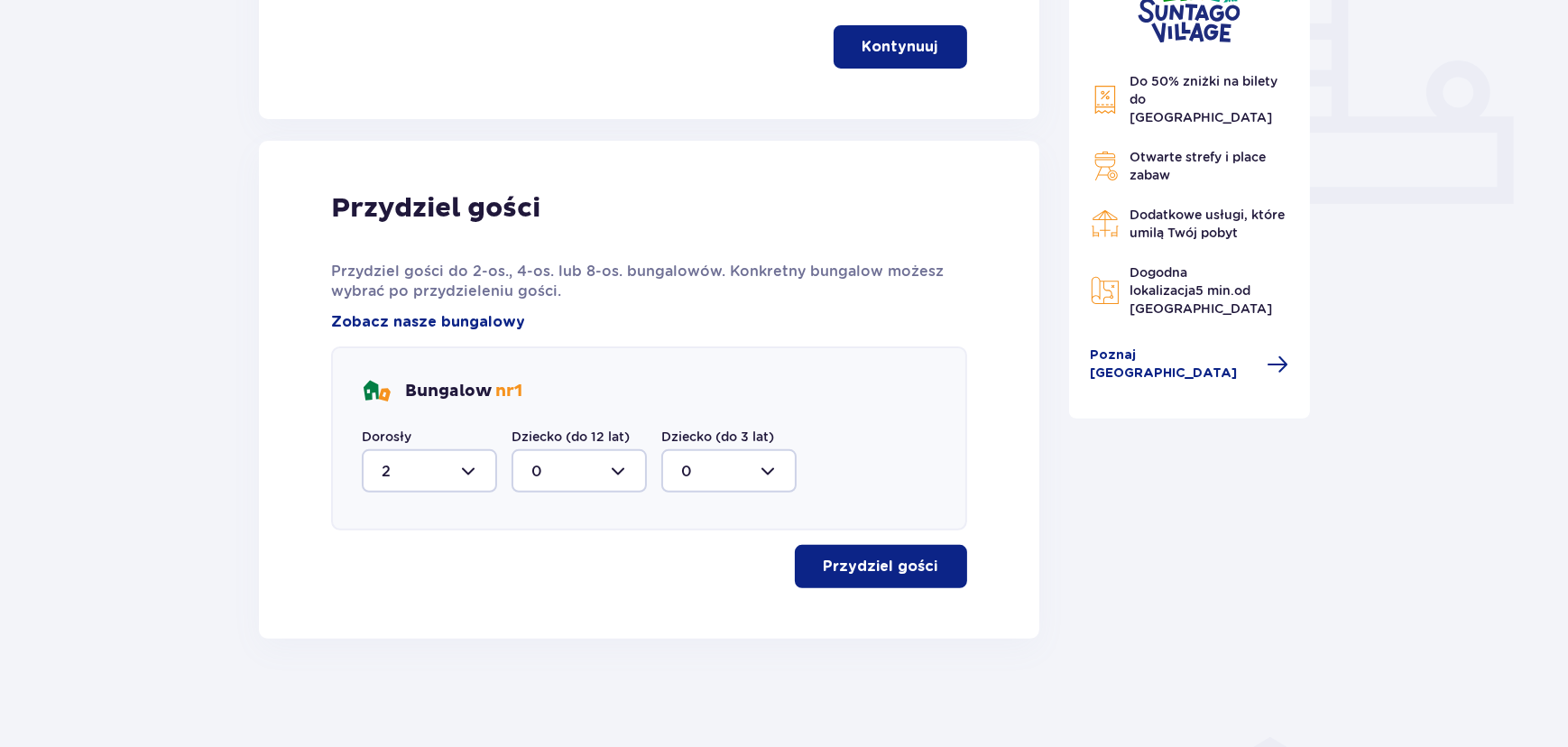
scroll to position [727, 0]
click at [919, 572] on p "Przydziel gości" at bounding box center [880, 567] width 115 height 20
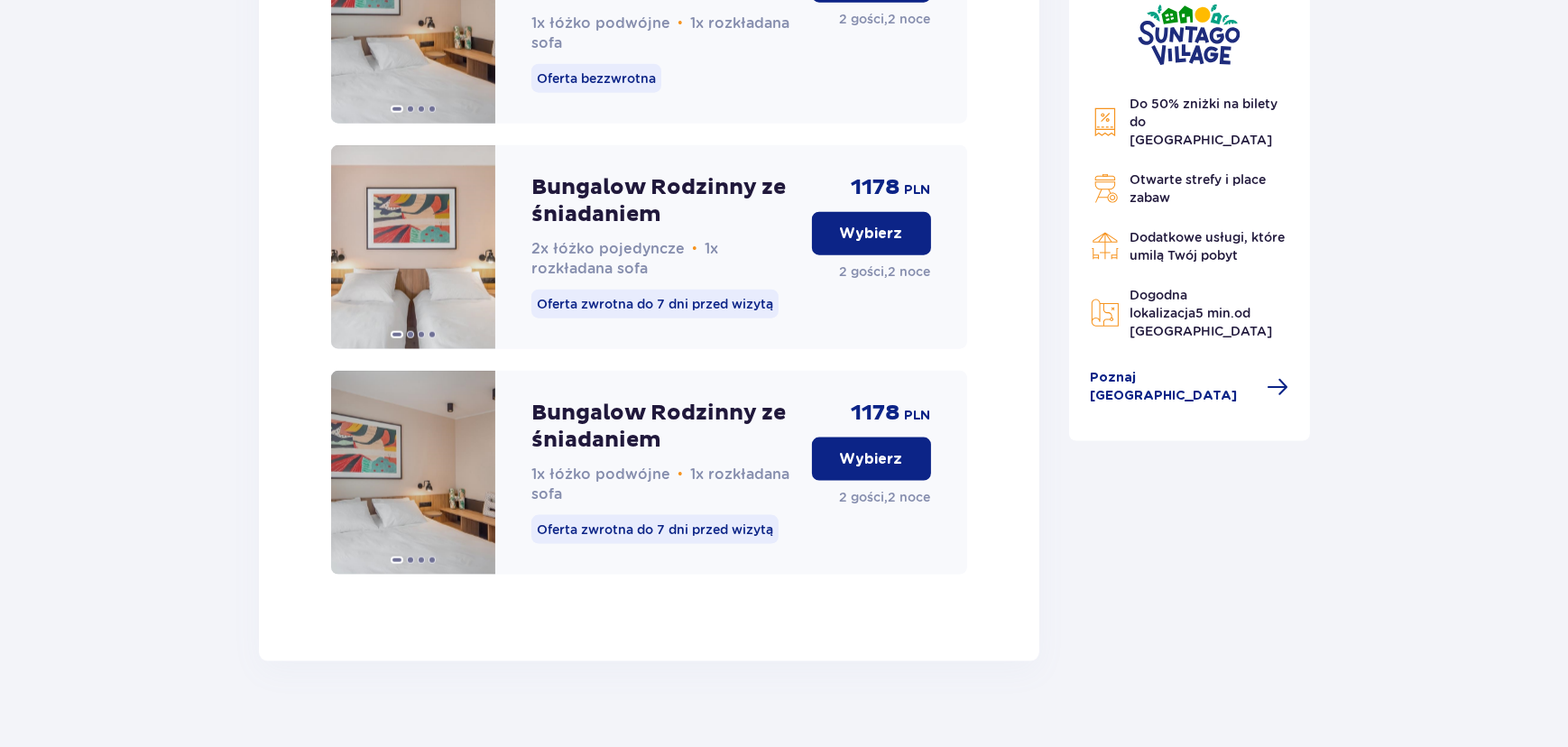
scroll to position [2887, 0]
